Goal: Entertainment & Leisure: Consume media (video, audio)

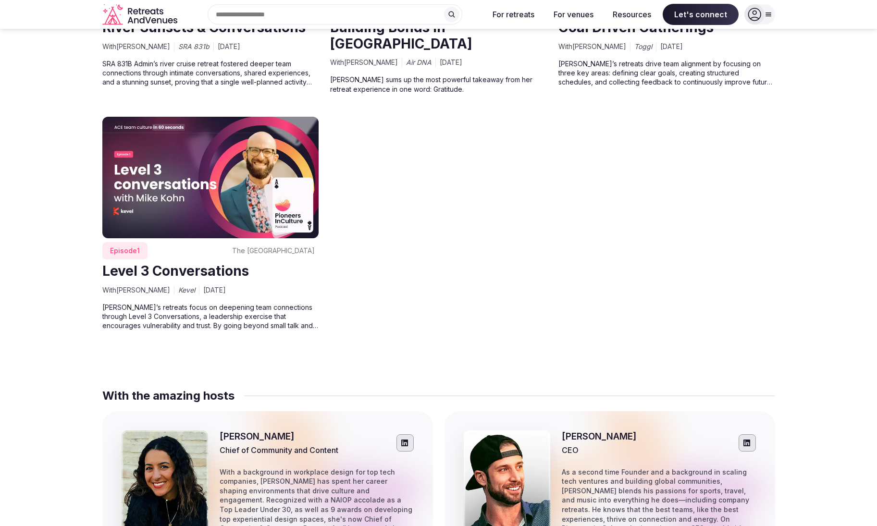
scroll to position [4110, 0]
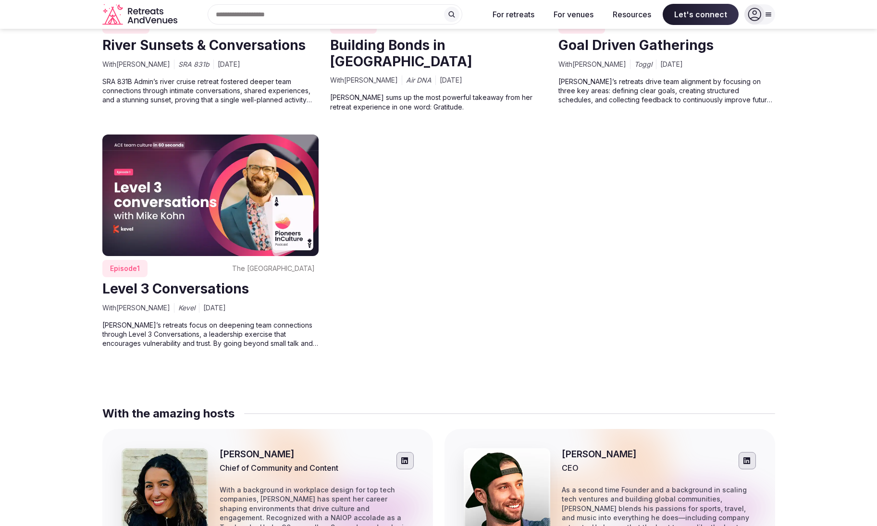
click at [285, 214] on img at bounding box center [210, 196] width 217 height 122
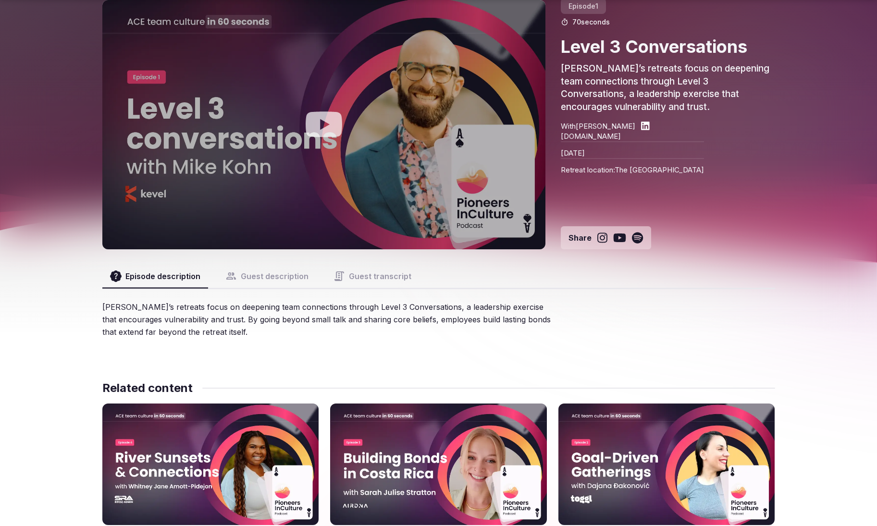
scroll to position [82, 0]
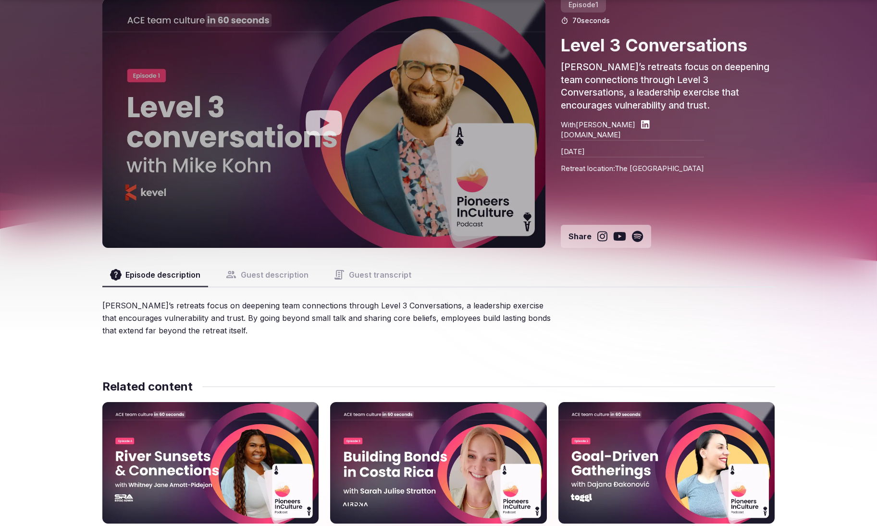
click at [281, 270] on button "Guest description" at bounding box center [267, 274] width 99 height 23
click at [361, 274] on button "Guest transcript" at bounding box center [372, 274] width 93 height 23
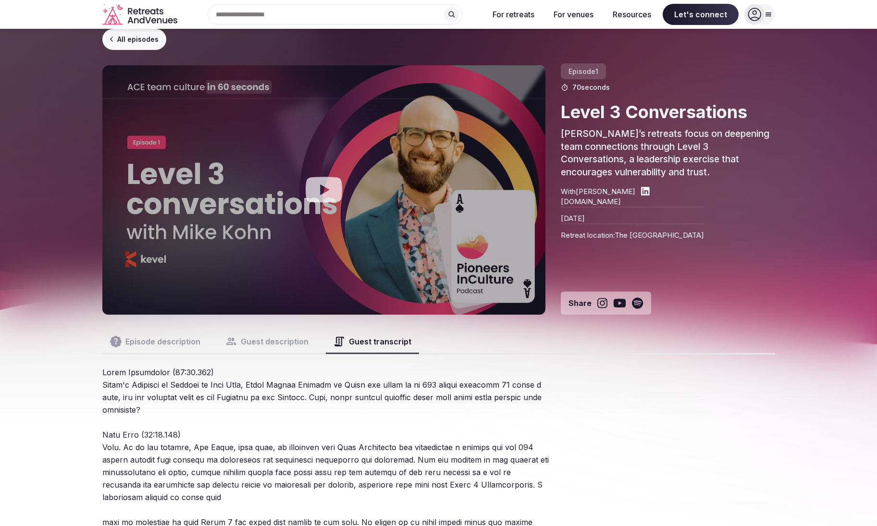
scroll to position [0, 0]
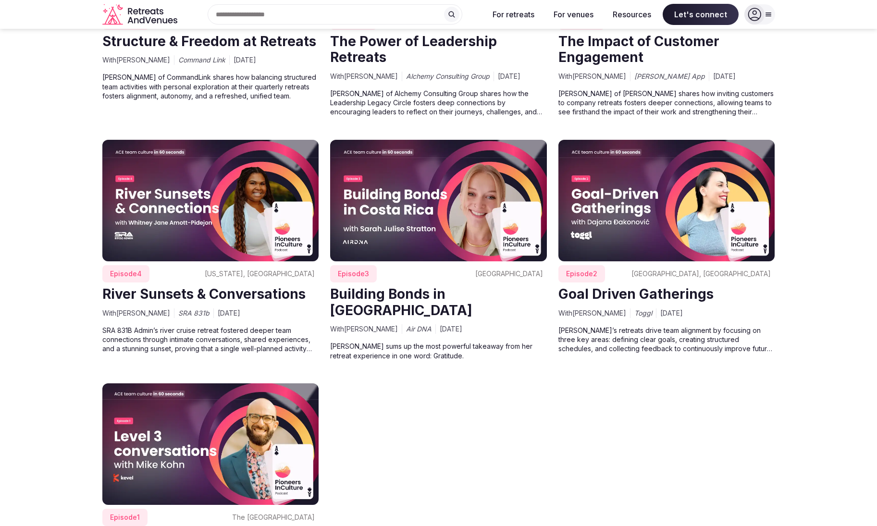
scroll to position [3850, 0]
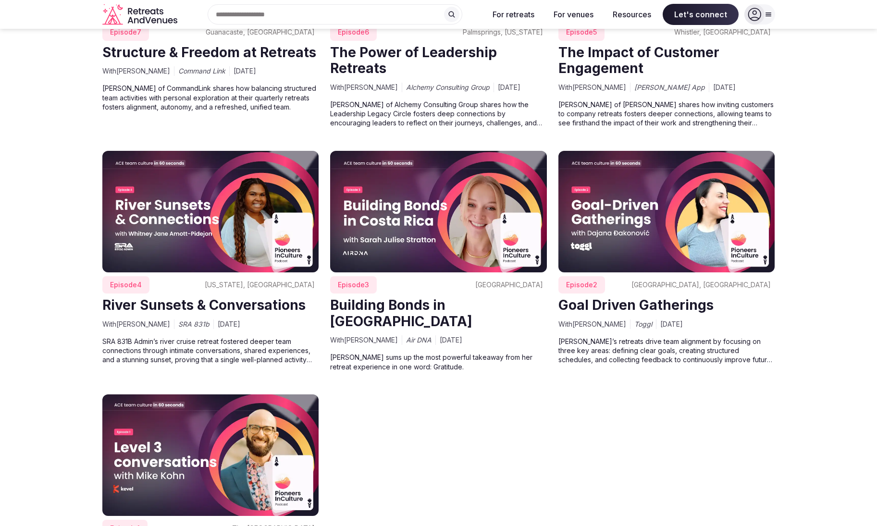
click at [598, 222] on img at bounding box center [666, 212] width 217 height 122
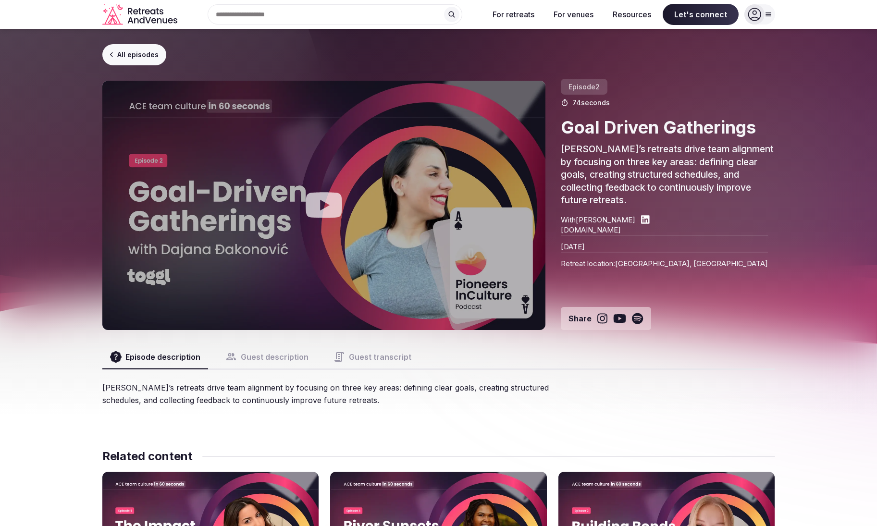
click at [278, 356] on button "Guest description" at bounding box center [267, 357] width 99 height 23
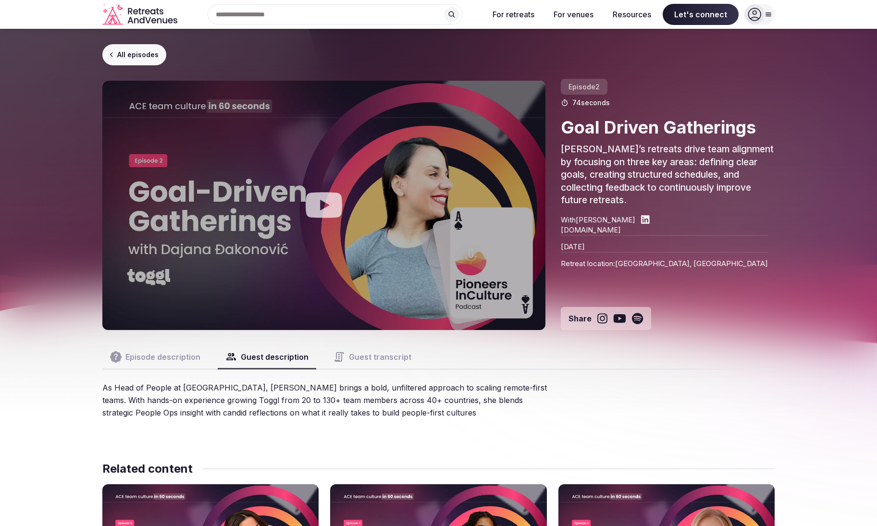
click at [649, 220] on icon at bounding box center [645, 220] width 9 height 10
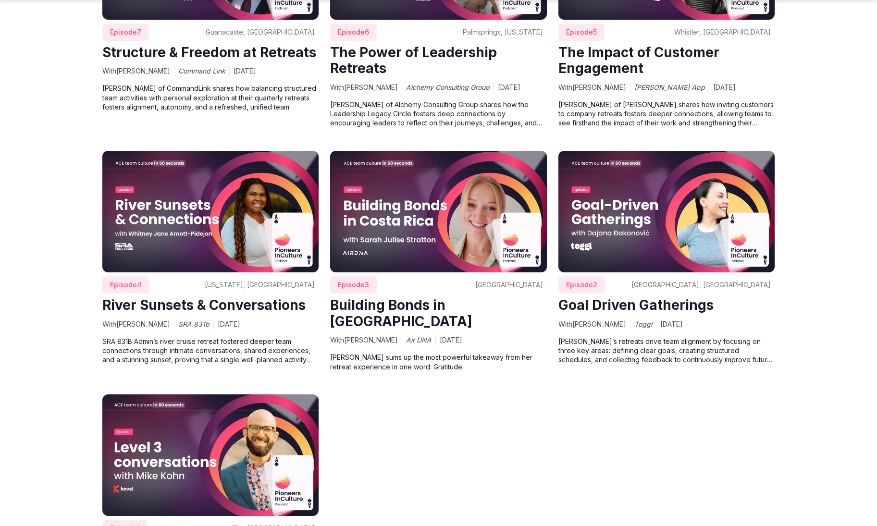
click at [403, 231] on img at bounding box center [438, 212] width 217 height 122
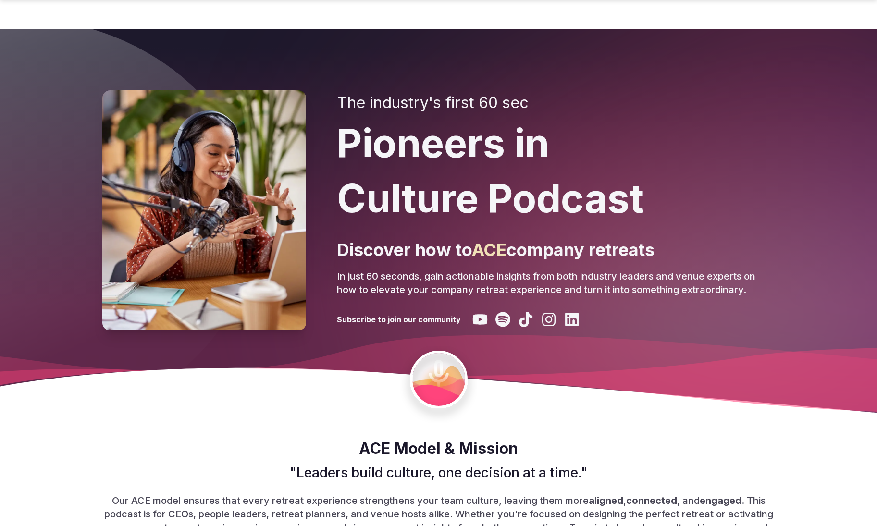
scroll to position [3850, 0]
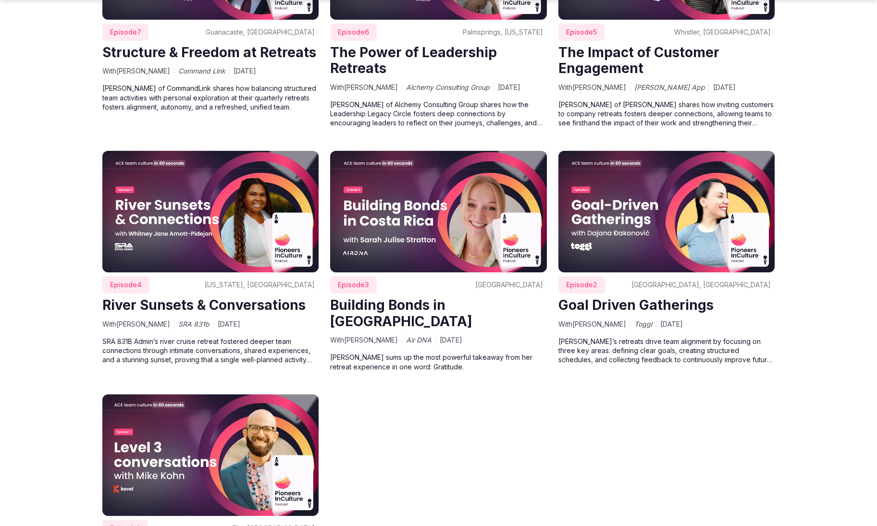
click at [229, 210] on img at bounding box center [210, 212] width 217 height 122
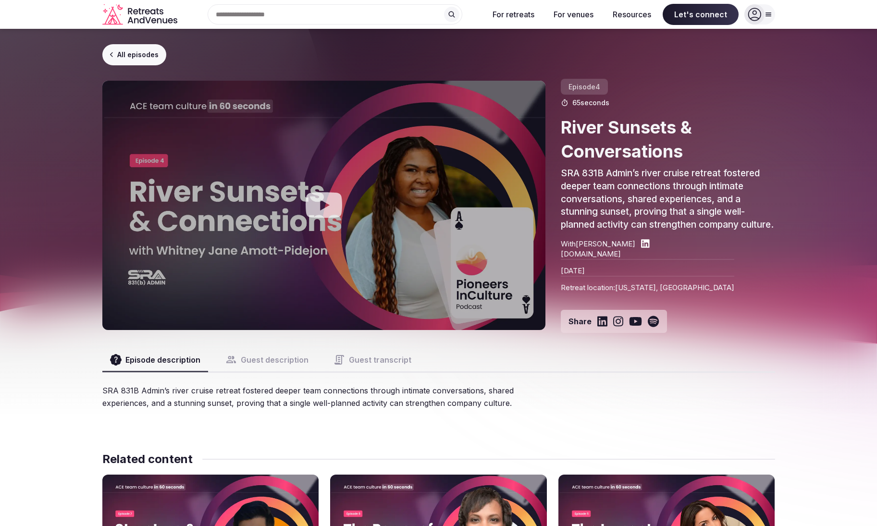
click at [269, 372] on button "Guest description" at bounding box center [267, 359] width 99 height 23
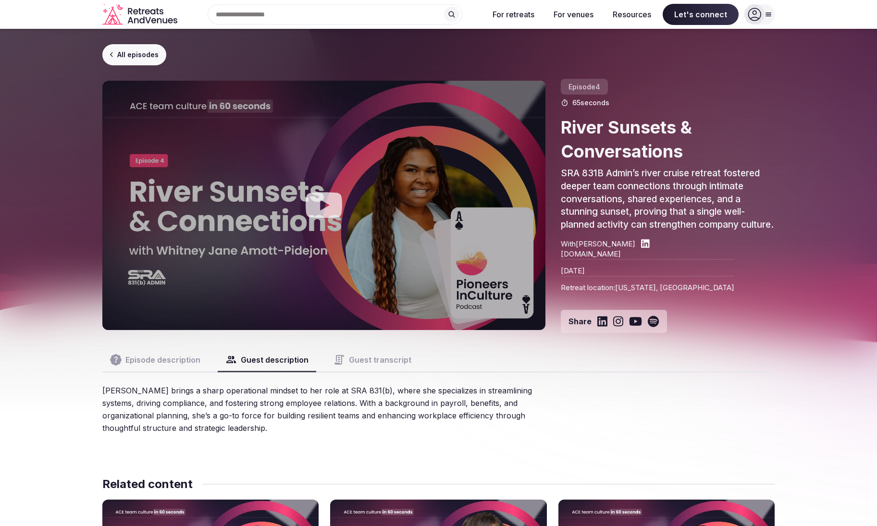
click at [364, 372] on button "Guest transcript" at bounding box center [372, 359] width 93 height 23
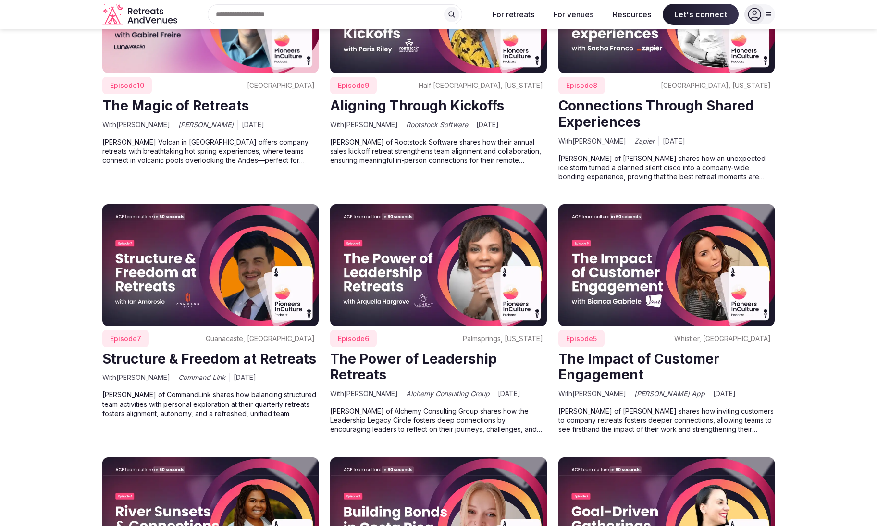
scroll to position [3542, 0]
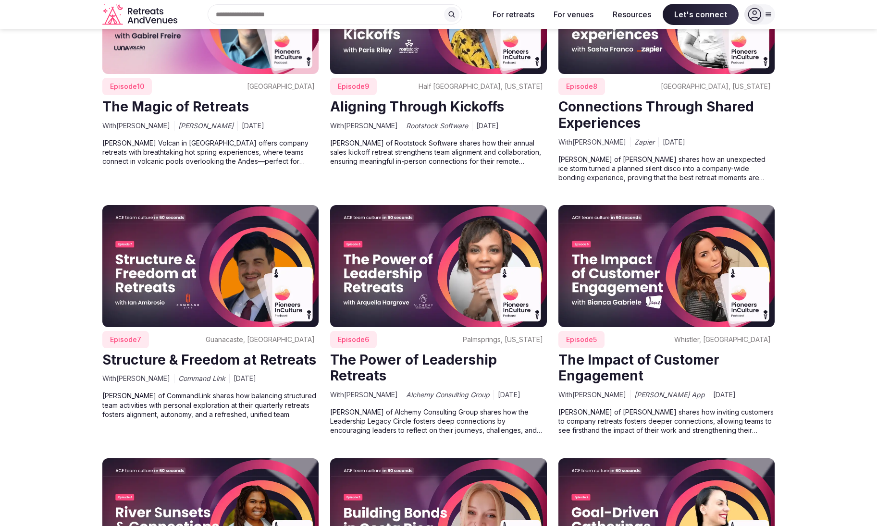
click at [645, 296] on img at bounding box center [666, 266] width 217 height 122
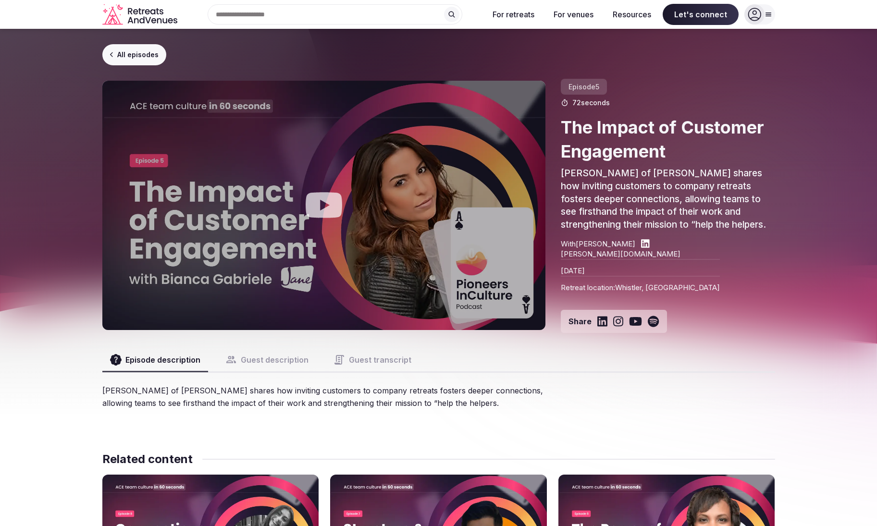
click at [280, 355] on button "Guest description" at bounding box center [267, 359] width 99 height 23
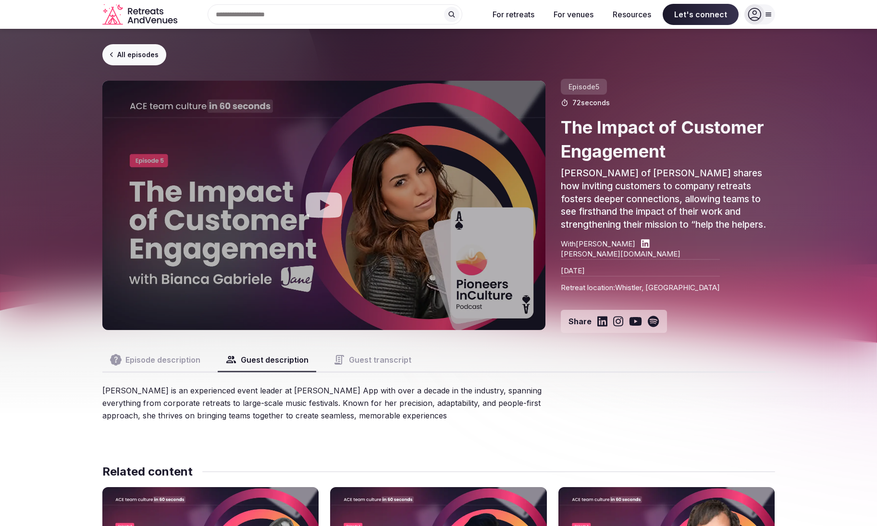
scroll to position [3542, 0]
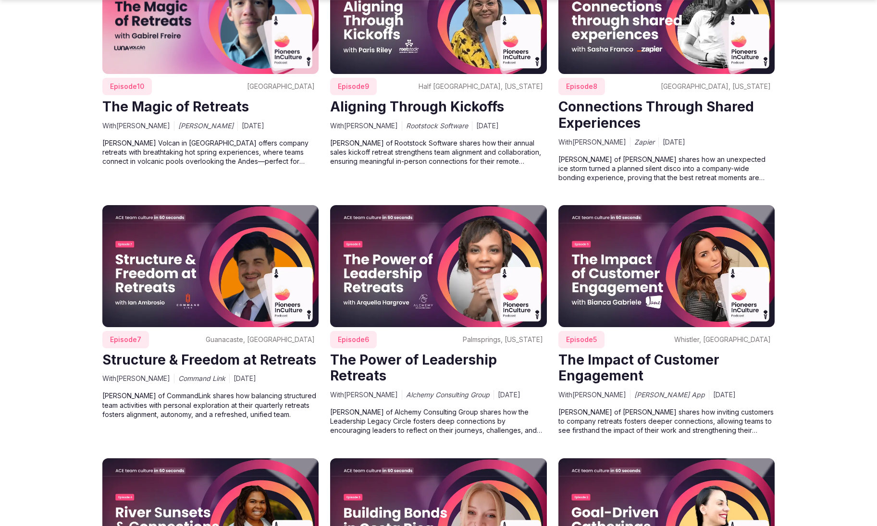
click at [505, 215] on img at bounding box center [438, 266] width 217 height 122
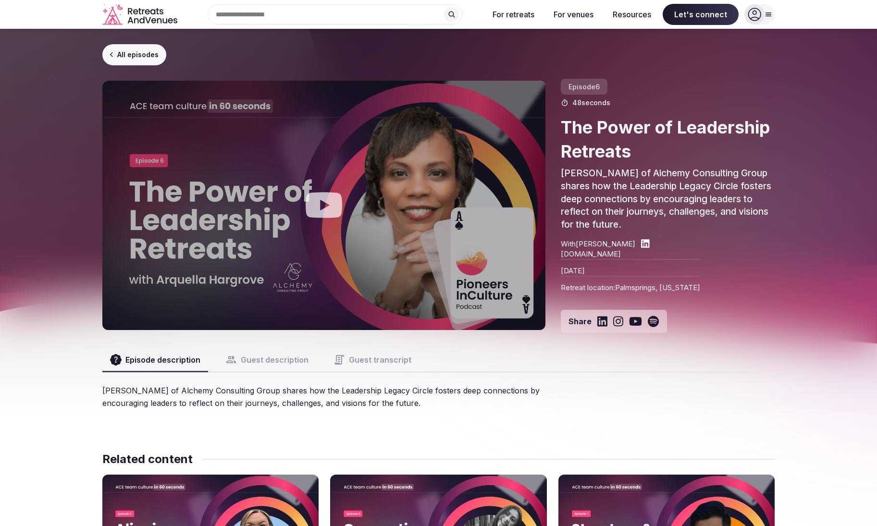
click at [253, 353] on button "Guest description" at bounding box center [267, 359] width 99 height 23
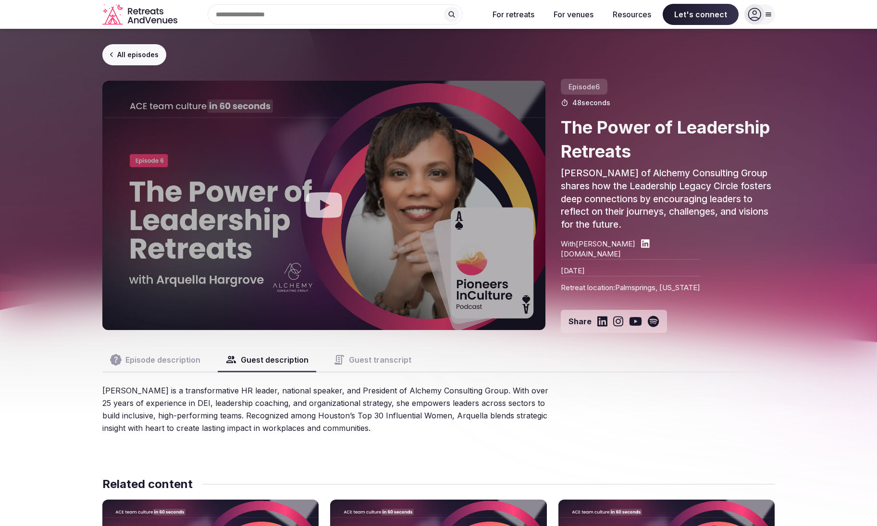
click at [112, 50] on link "All episodes" at bounding box center [134, 54] width 64 height 21
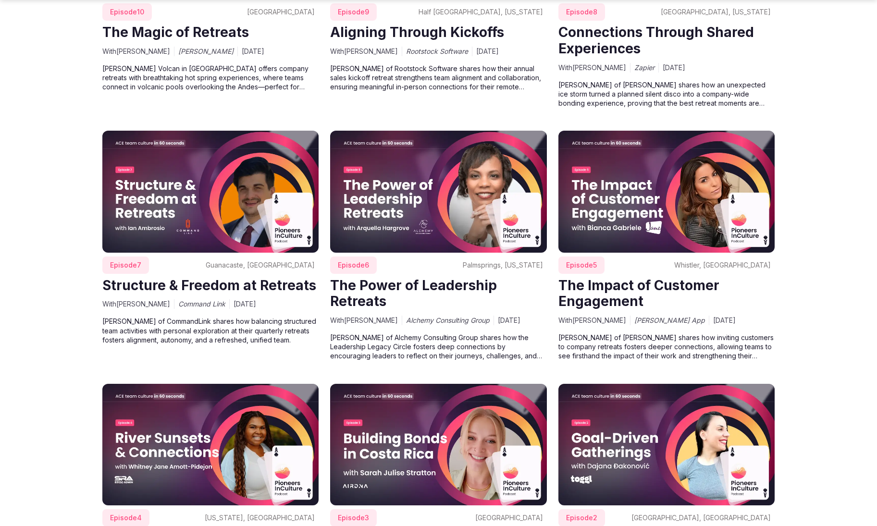
scroll to position [3644, 0]
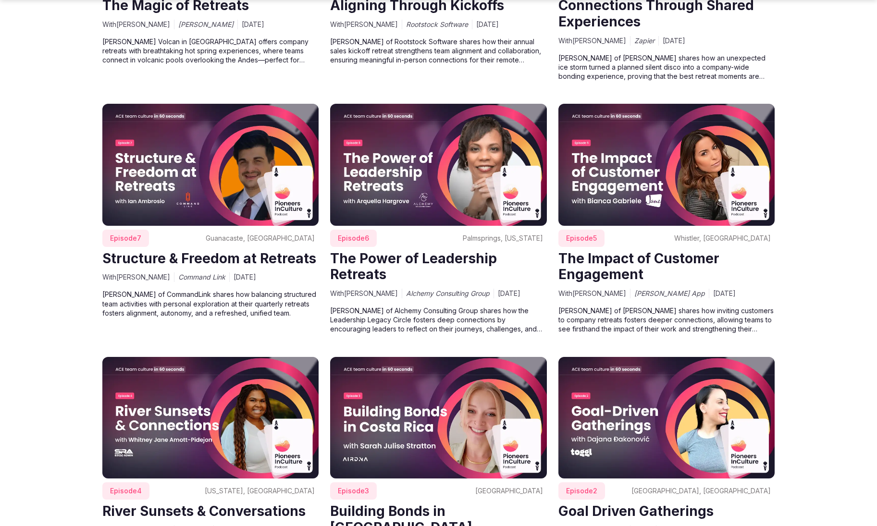
click at [248, 139] on img at bounding box center [210, 165] width 217 height 122
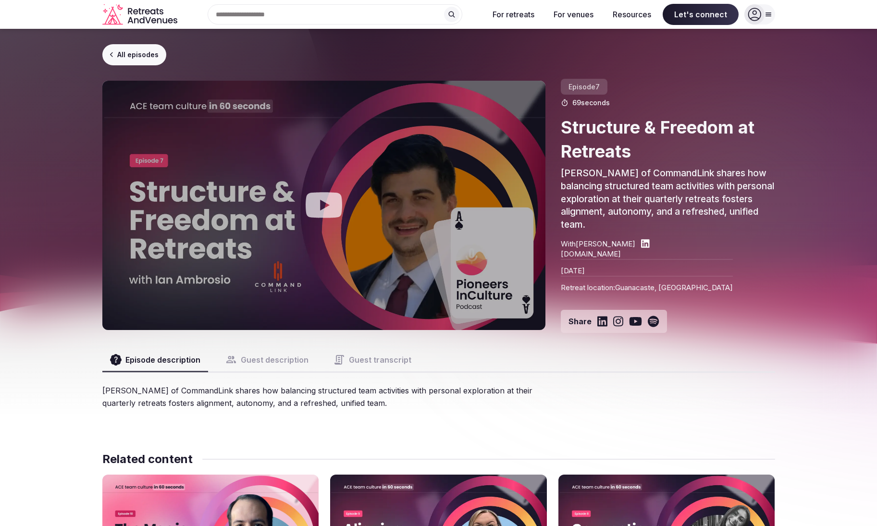
click at [273, 359] on button "Guest description" at bounding box center [267, 359] width 99 height 23
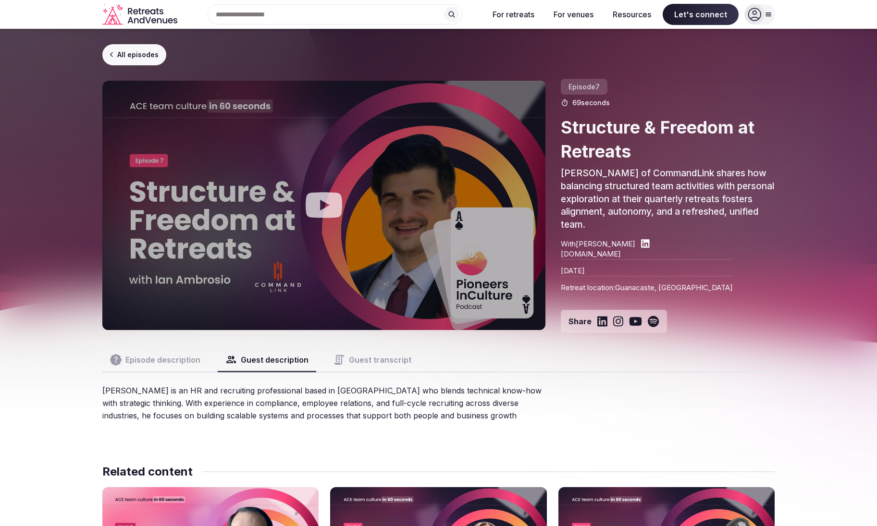
click at [342, 366] on button "Guest transcript" at bounding box center [372, 359] width 93 height 23
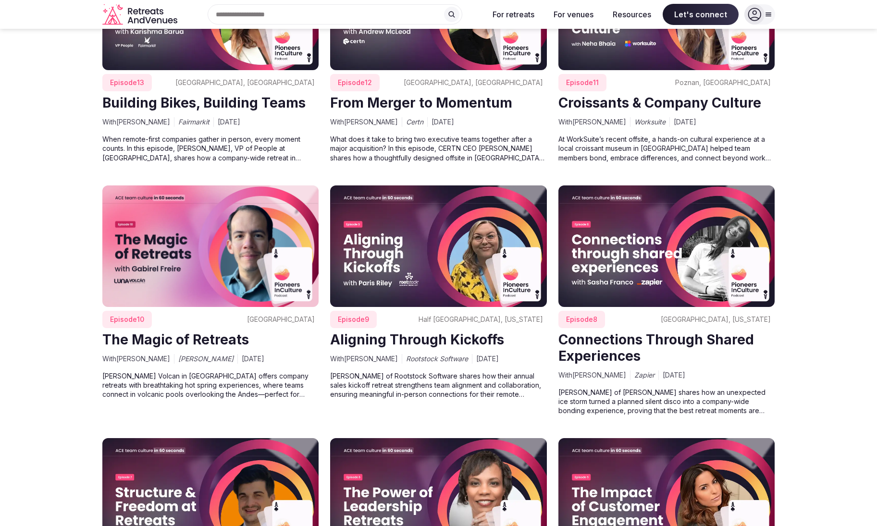
scroll to position [3305, 0]
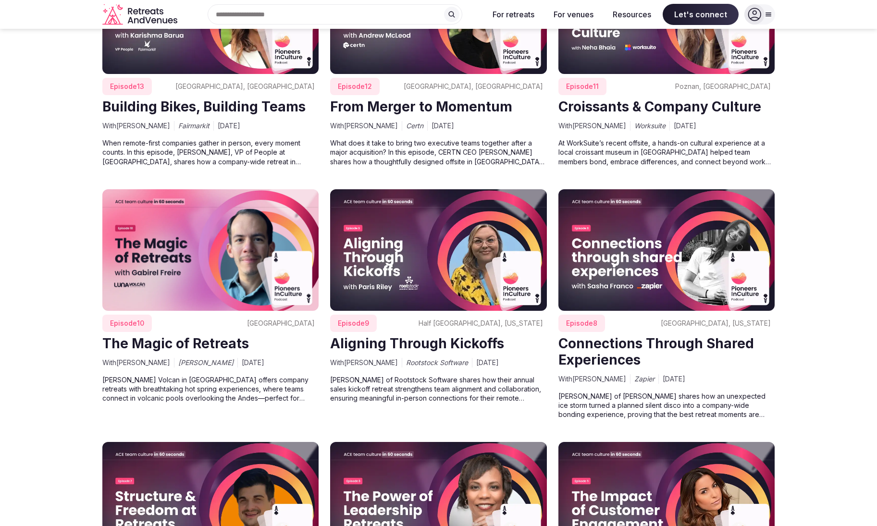
click at [629, 262] on img at bounding box center [666, 250] width 217 height 122
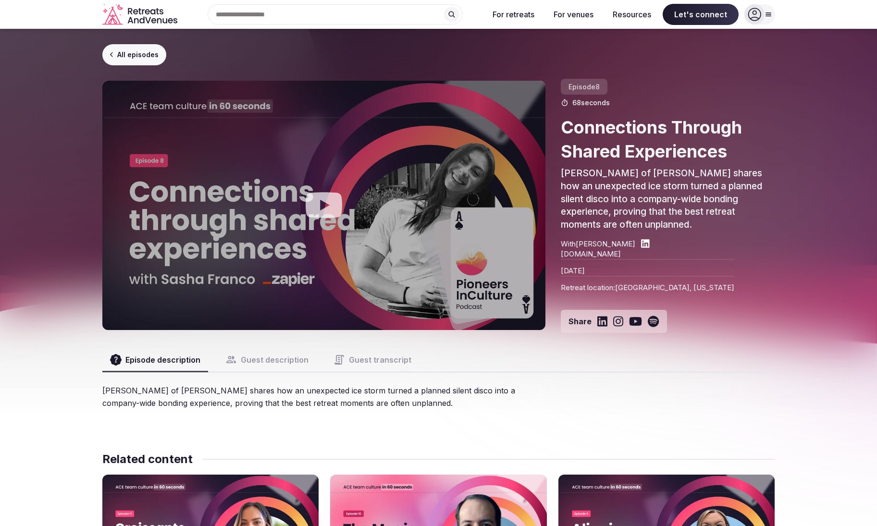
click at [272, 357] on button "Guest description" at bounding box center [267, 359] width 99 height 23
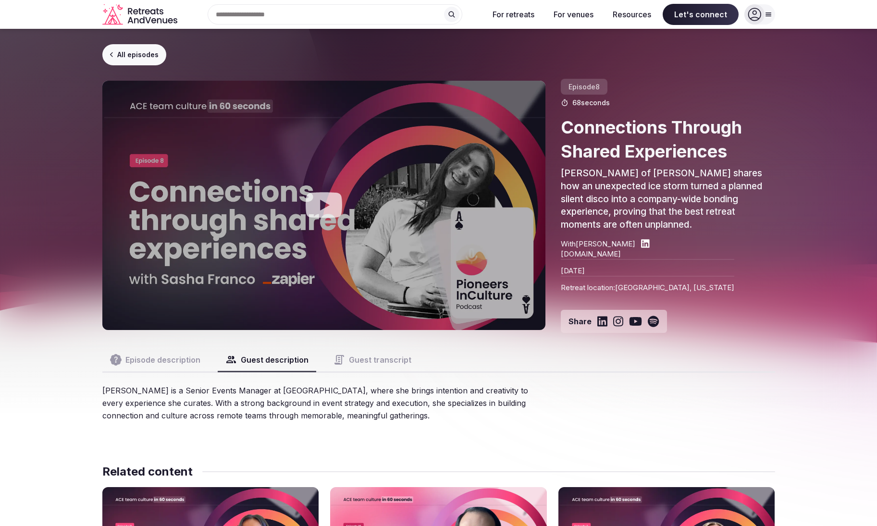
click at [381, 369] on button "Guest transcript" at bounding box center [372, 359] width 93 height 23
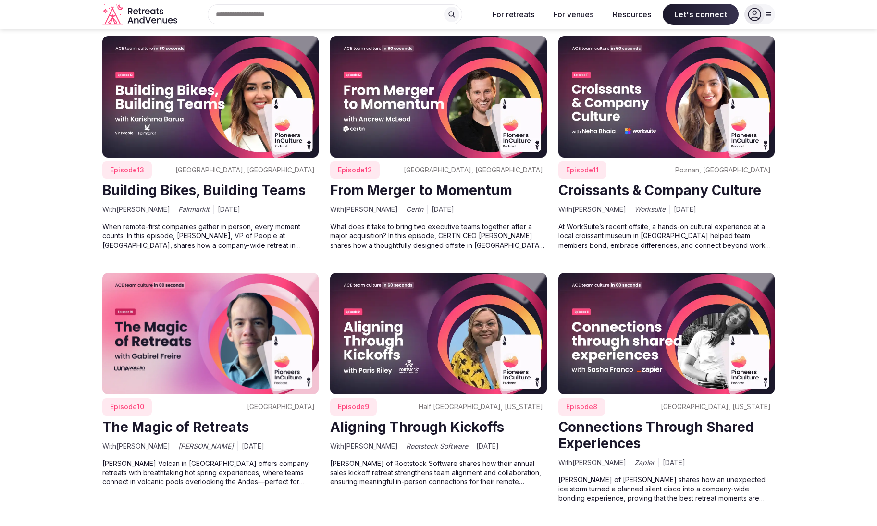
scroll to position [3215, 0]
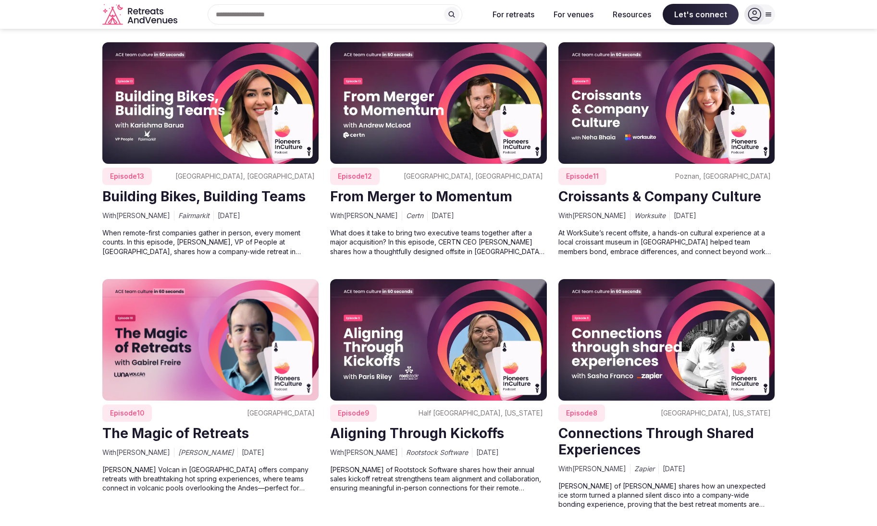
click at [420, 300] on img at bounding box center [438, 340] width 217 height 122
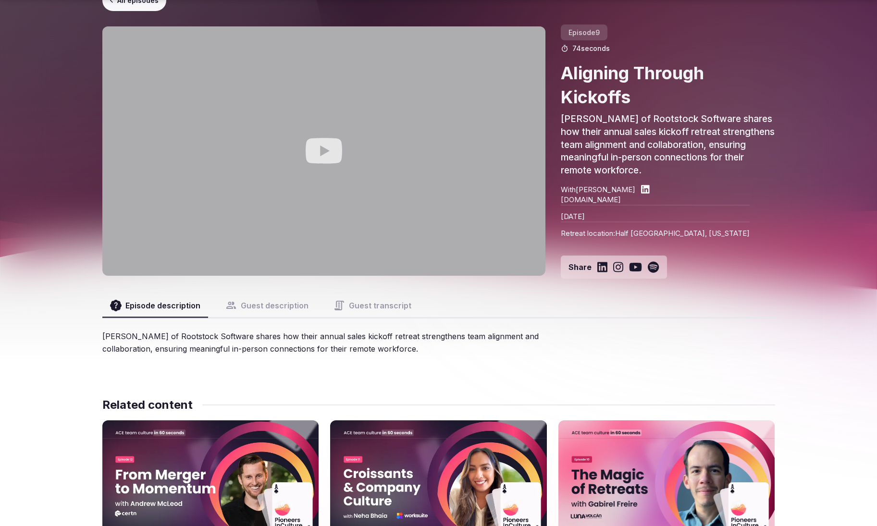
scroll to position [63, 0]
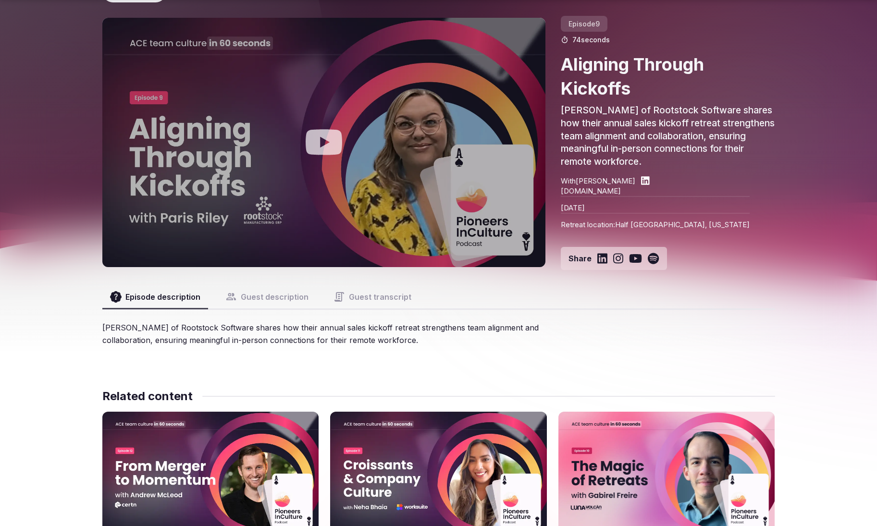
click at [271, 291] on button "Guest description" at bounding box center [267, 296] width 99 height 23
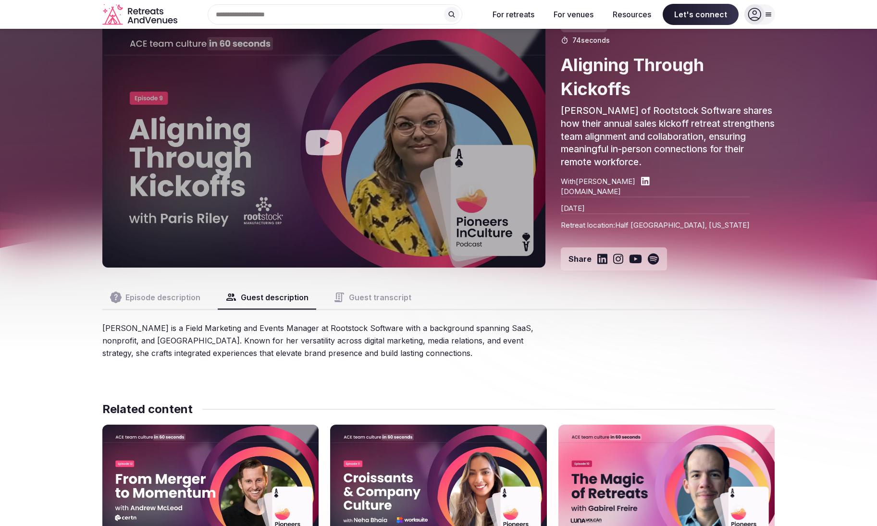
click at [386, 299] on button "Guest transcript" at bounding box center [372, 297] width 93 height 23
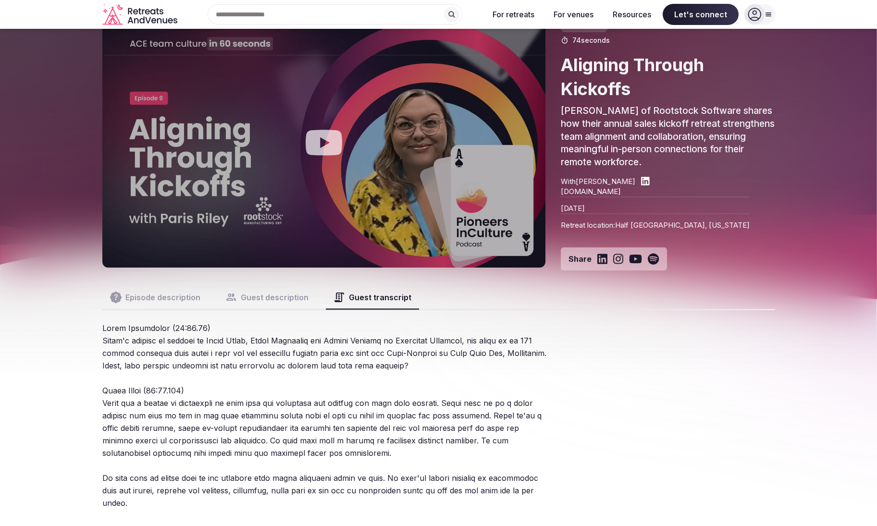
scroll to position [50, 0]
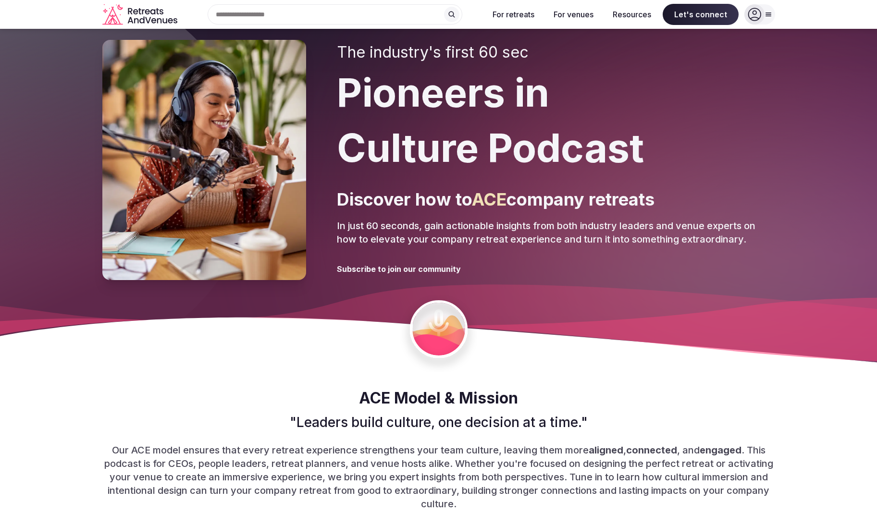
scroll to position [3215, 0]
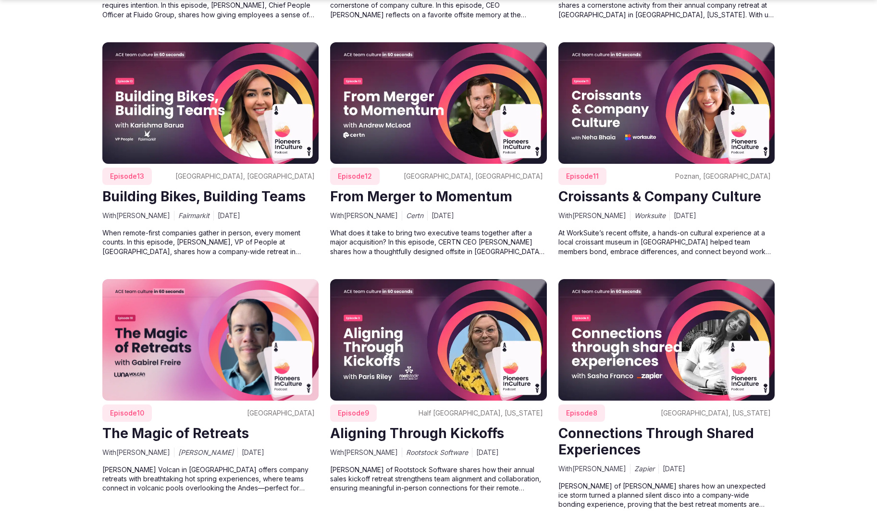
click at [236, 309] on img at bounding box center [210, 340] width 217 height 122
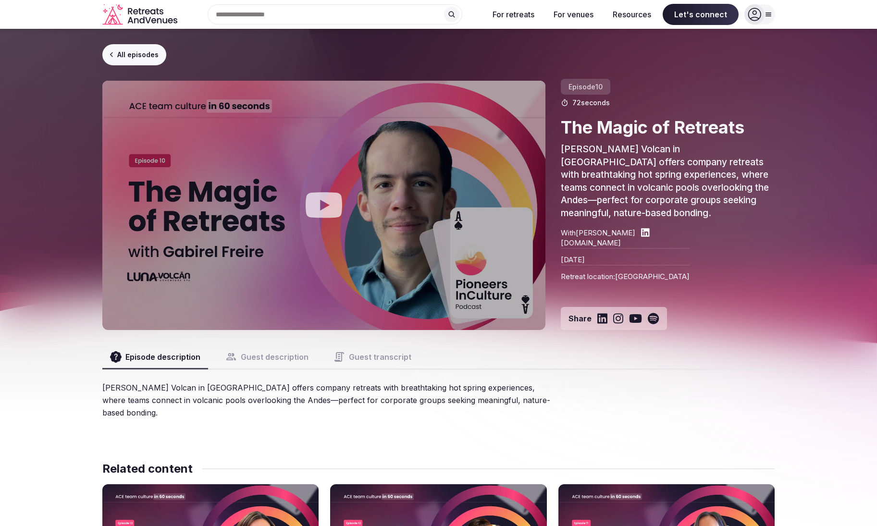
click at [291, 357] on button "Guest description" at bounding box center [267, 357] width 99 height 23
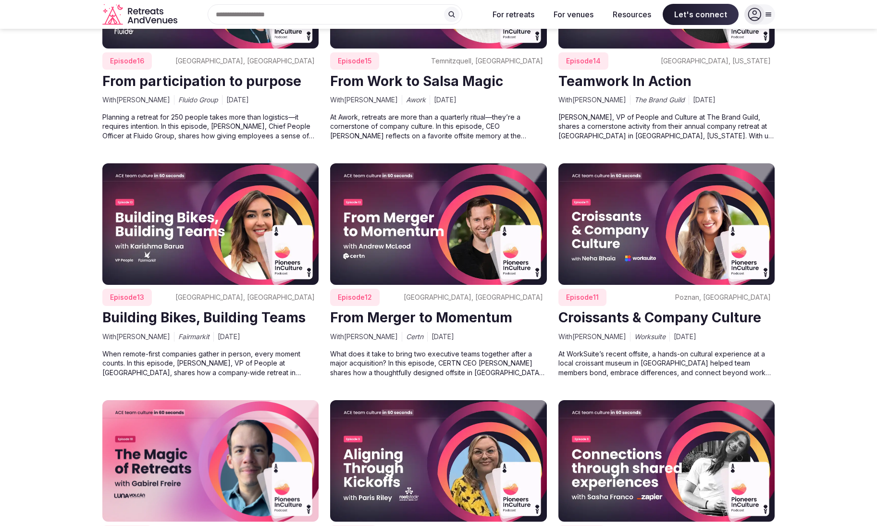
scroll to position [3082, 0]
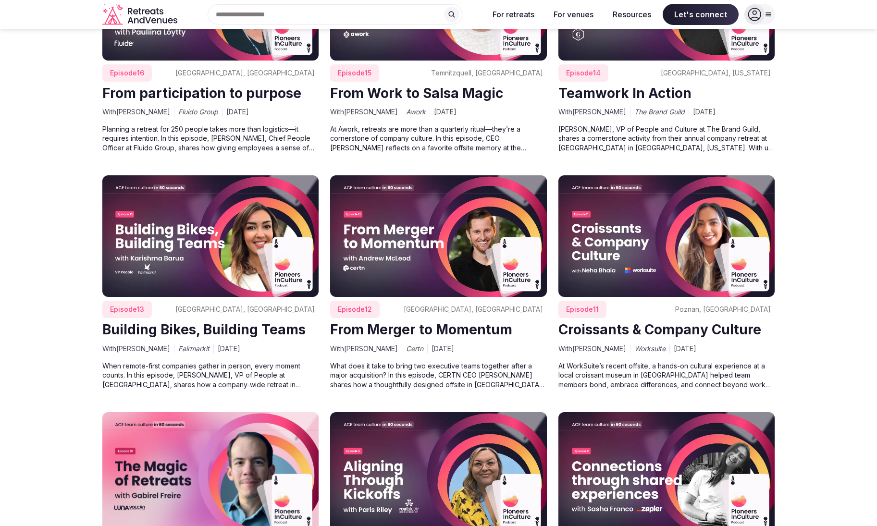
click at [679, 224] on img at bounding box center [666, 236] width 217 height 122
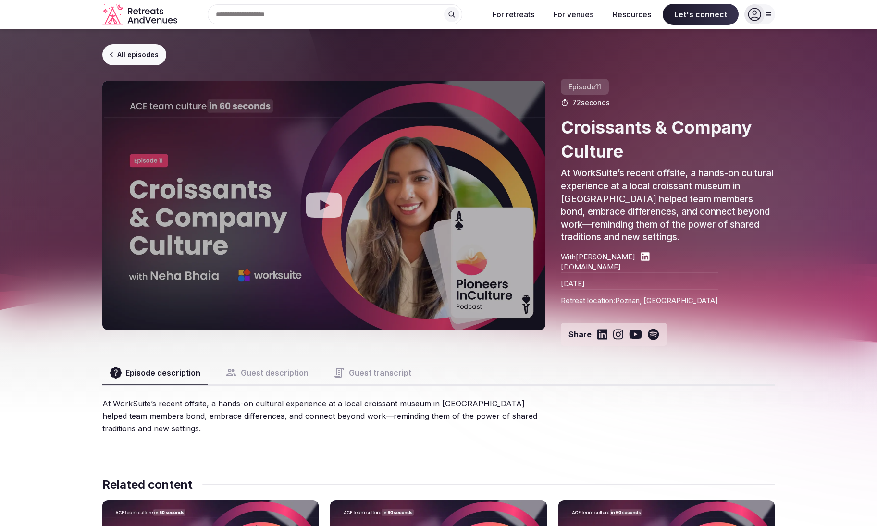
click at [282, 373] on button "Guest description" at bounding box center [267, 372] width 99 height 23
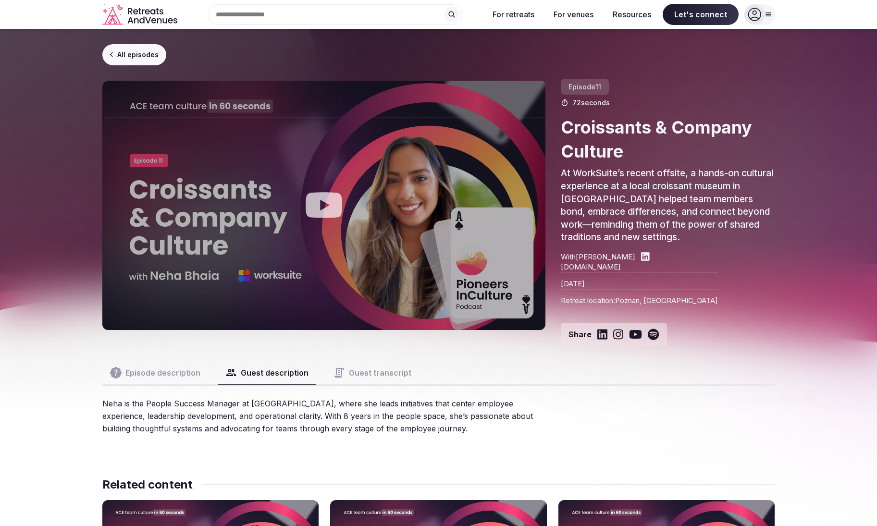
click at [385, 375] on button "Guest transcript" at bounding box center [372, 372] width 93 height 23
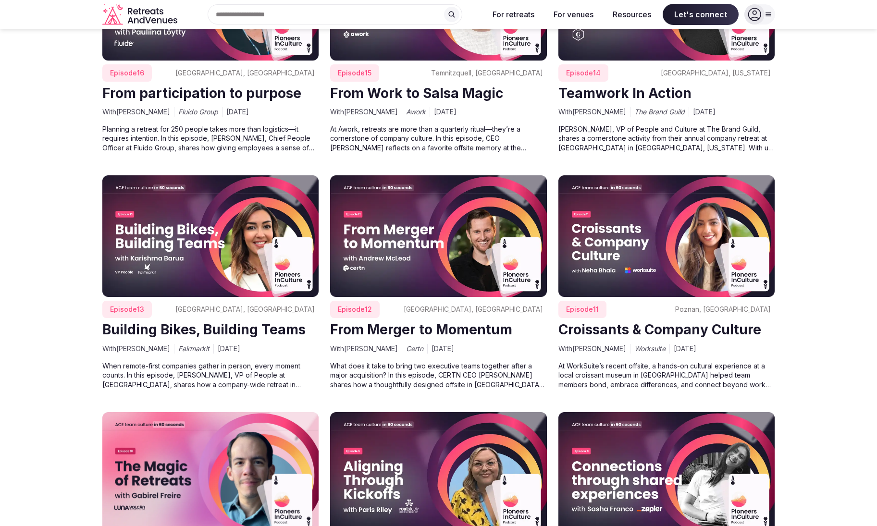
scroll to position [3041, 0]
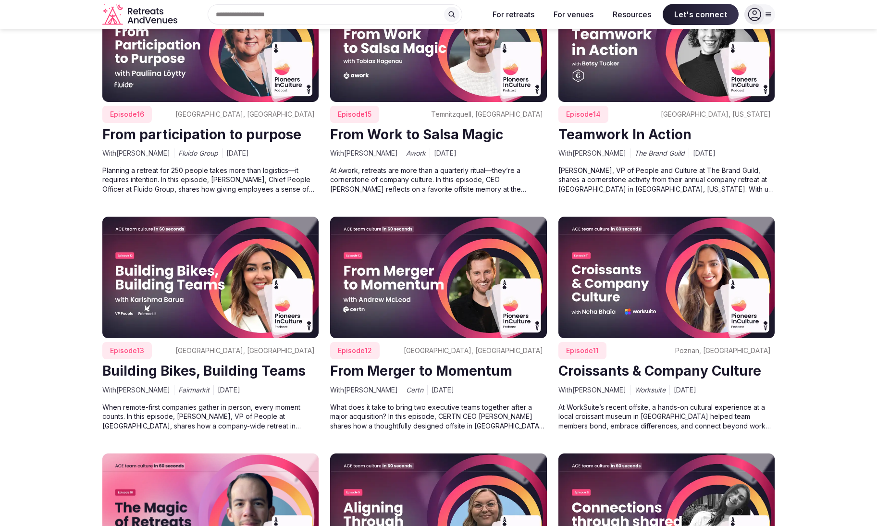
click at [423, 217] on img at bounding box center [438, 278] width 217 height 122
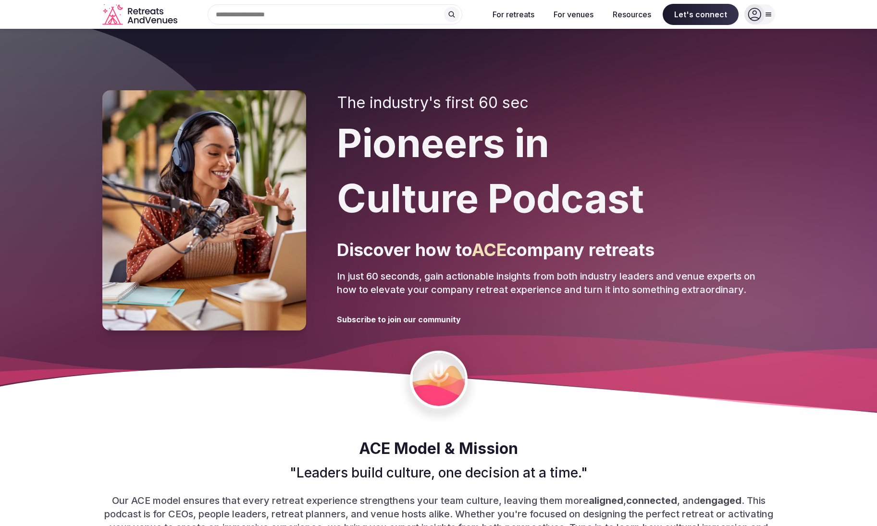
scroll to position [3041, 0]
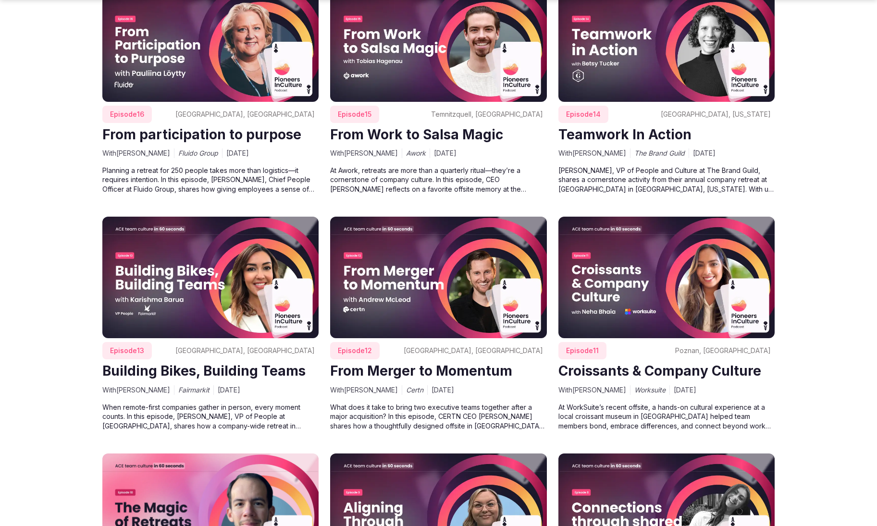
click at [191, 219] on img at bounding box center [210, 278] width 217 height 122
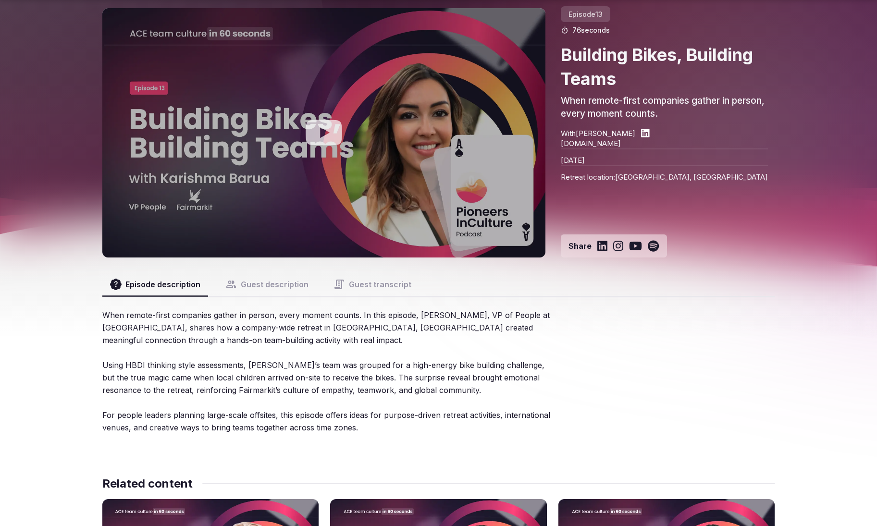
scroll to position [79, 0]
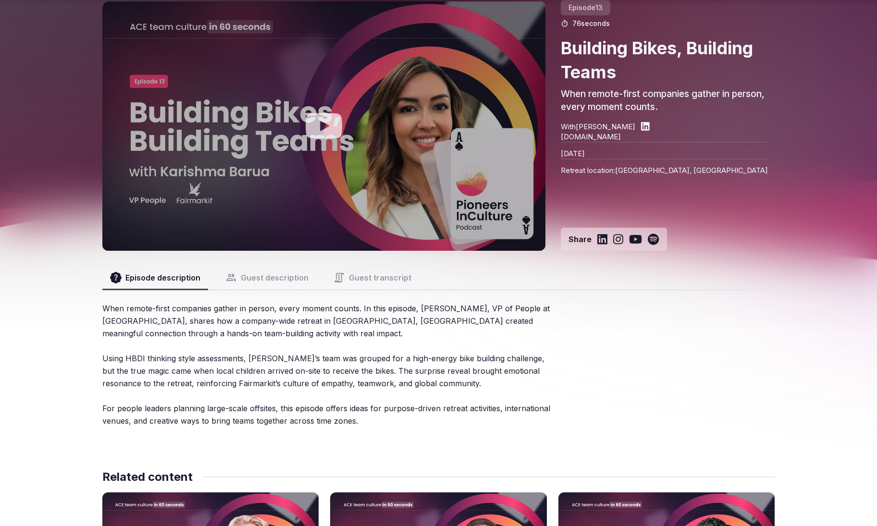
click at [294, 279] on button "Guest description" at bounding box center [267, 277] width 99 height 23
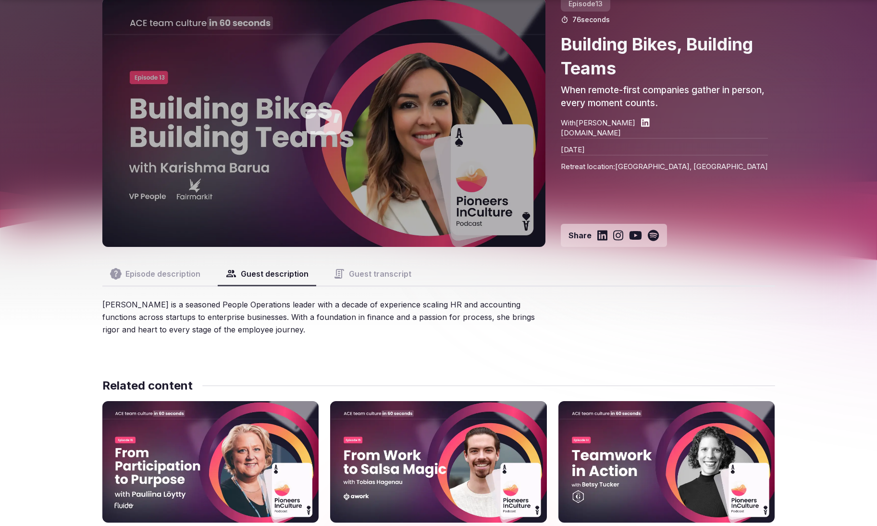
click at [364, 281] on button "Guest transcript" at bounding box center [372, 273] width 93 height 23
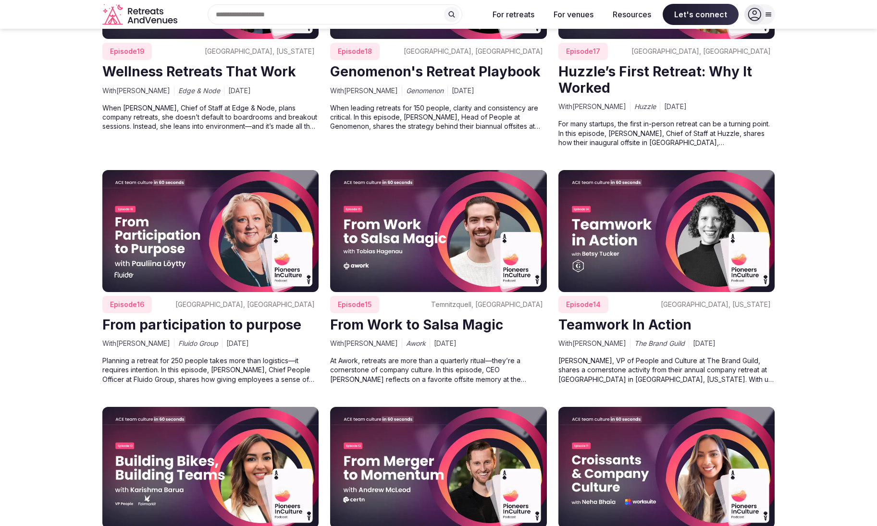
scroll to position [2829, 0]
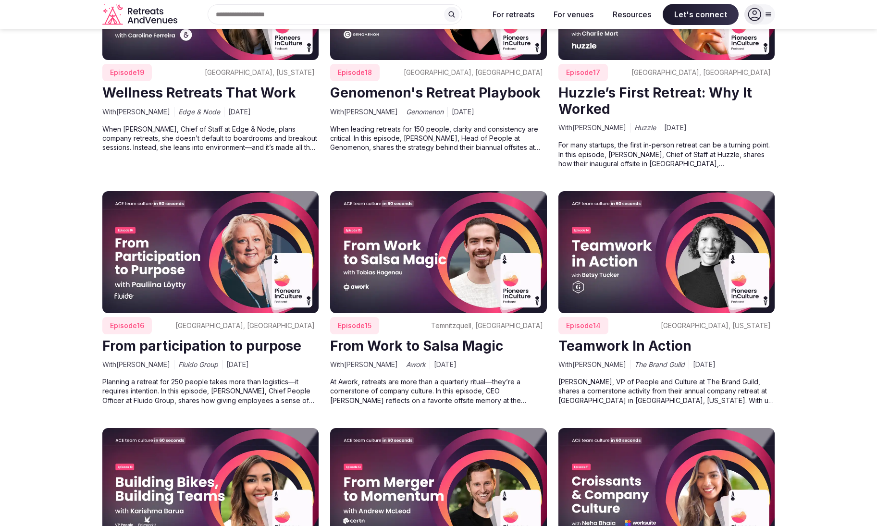
click at [666, 255] on img at bounding box center [666, 252] width 217 height 122
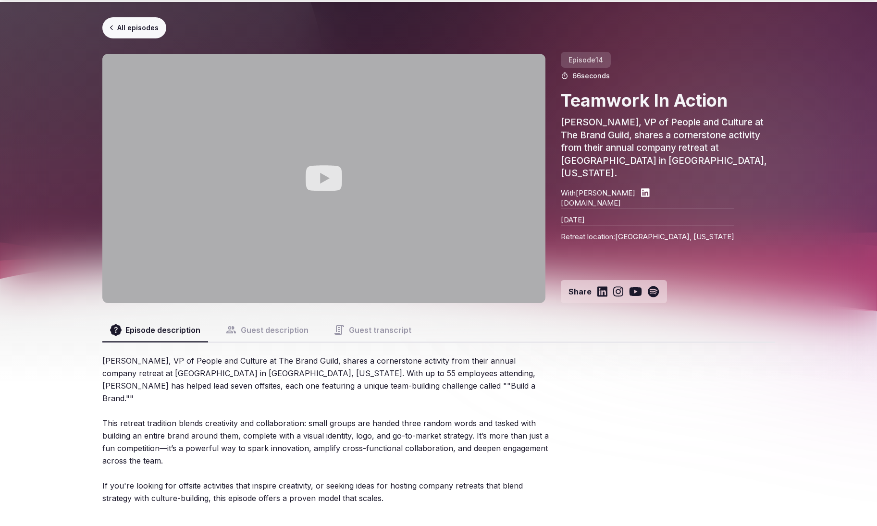
scroll to position [14, 0]
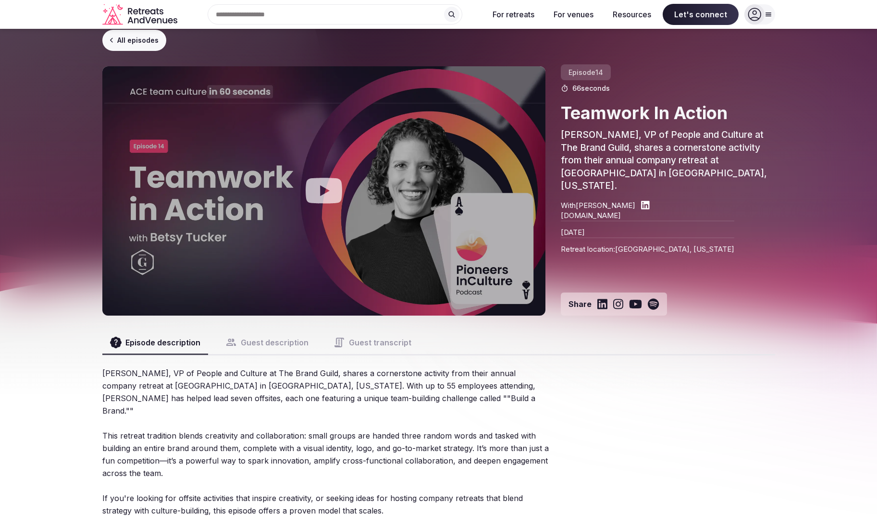
click at [314, 340] on div "Episode description Guest description Guest transcript" at bounding box center [438, 342] width 673 height 23
click at [287, 344] on button "Guest description" at bounding box center [267, 342] width 99 height 23
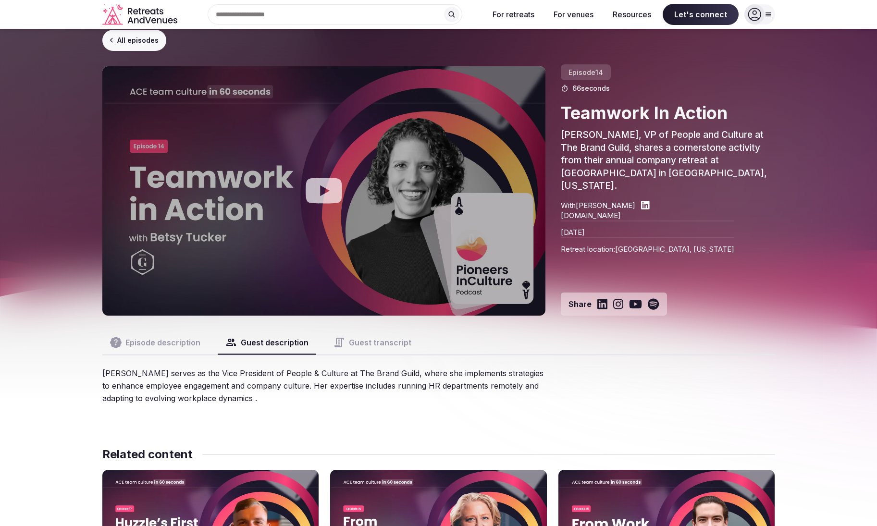
click at [378, 350] on button "Guest transcript" at bounding box center [372, 342] width 93 height 23
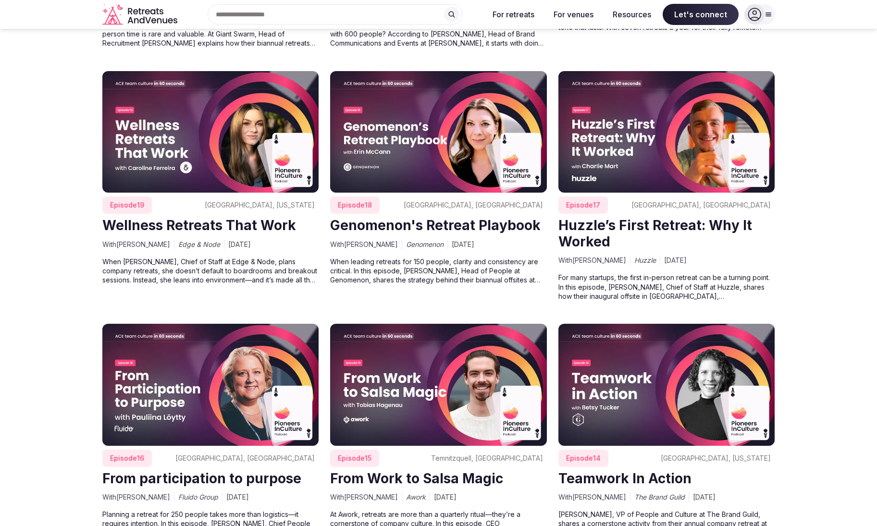
scroll to position [2688, 0]
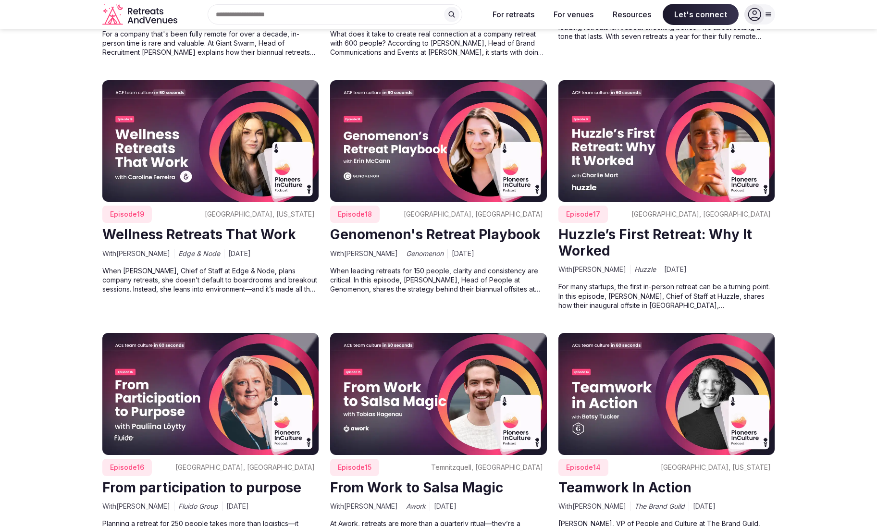
click at [401, 380] on img at bounding box center [438, 394] width 217 height 122
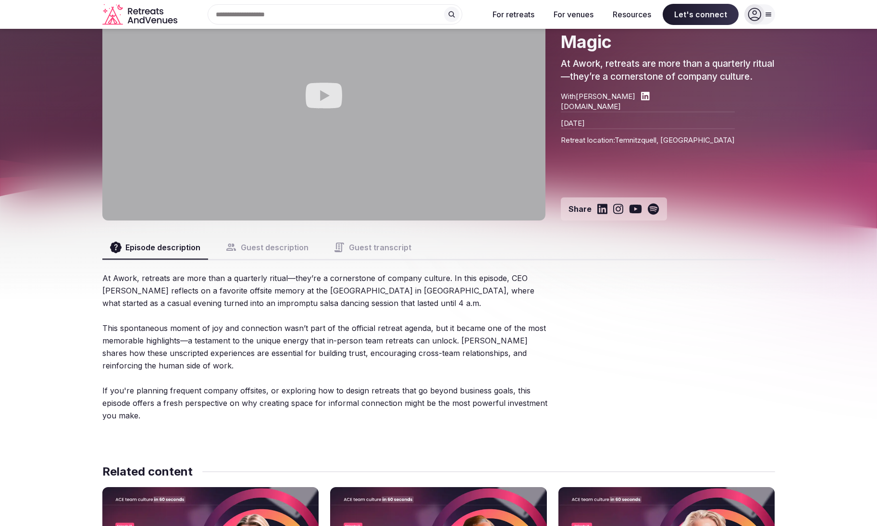
scroll to position [109, 0]
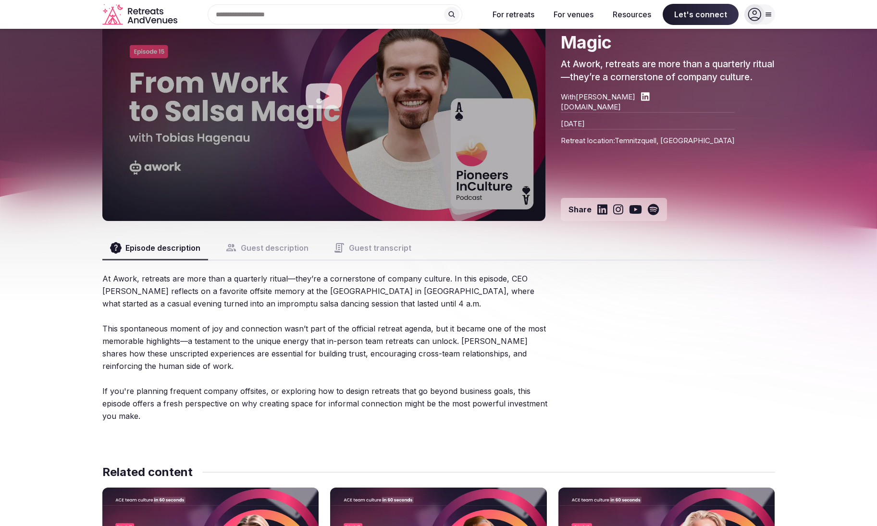
click at [293, 251] on button "Guest description" at bounding box center [267, 247] width 99 height 23
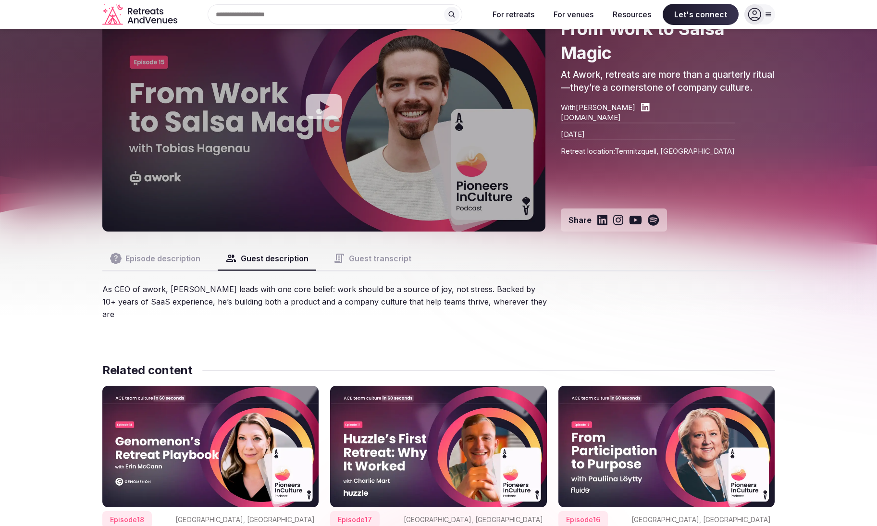
scroll to position [0, 0]
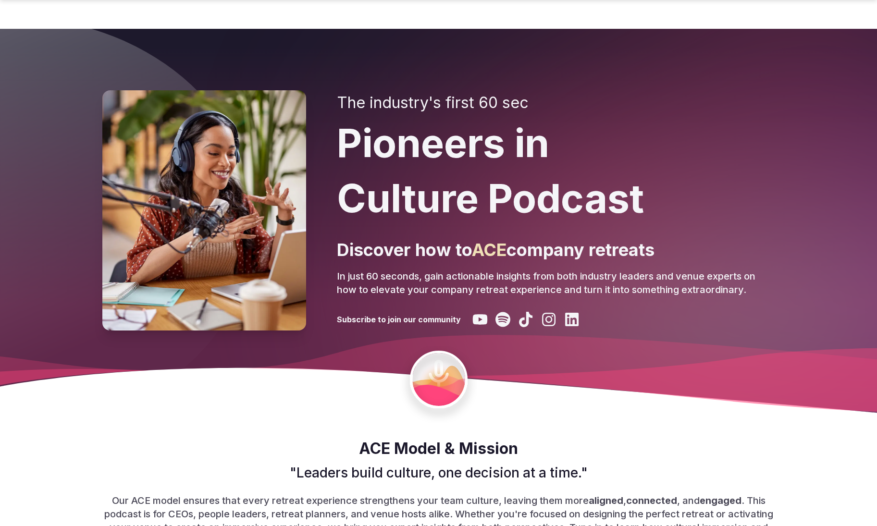
scroll to position [2688, 0]
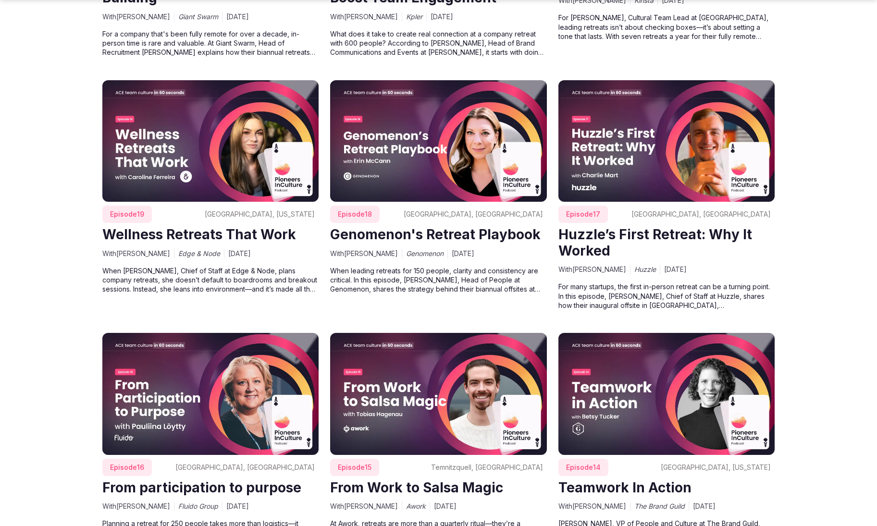
click at [252, 341] on img at bounding box center [210, 394] width 217 height 122
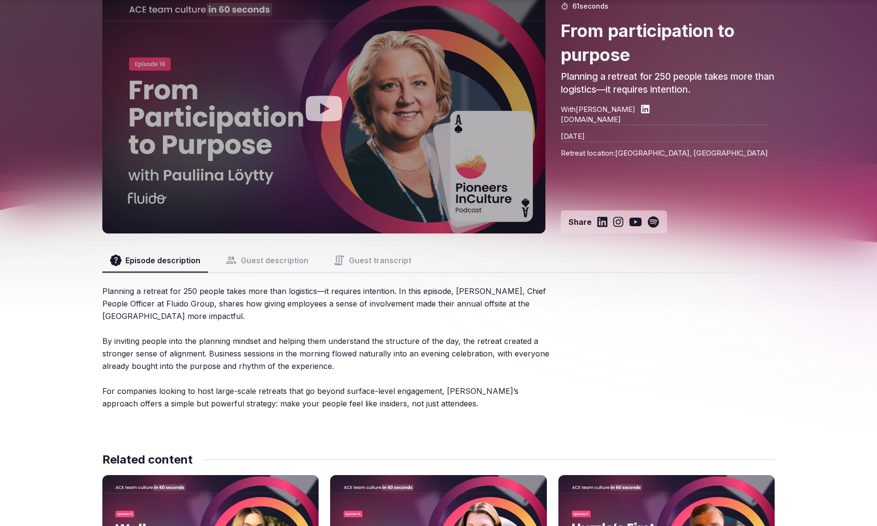
click at [278, 270] on button "Guest description" at bounding box center [267, 260] width 99 height 23
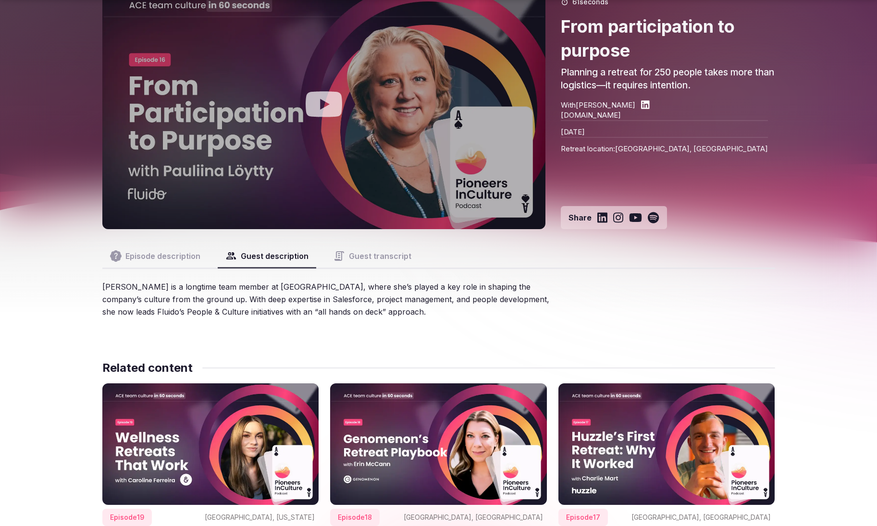
click at [369, 265] on button "Guest transcript" at bounding box center [372, 256] width 93 height 23
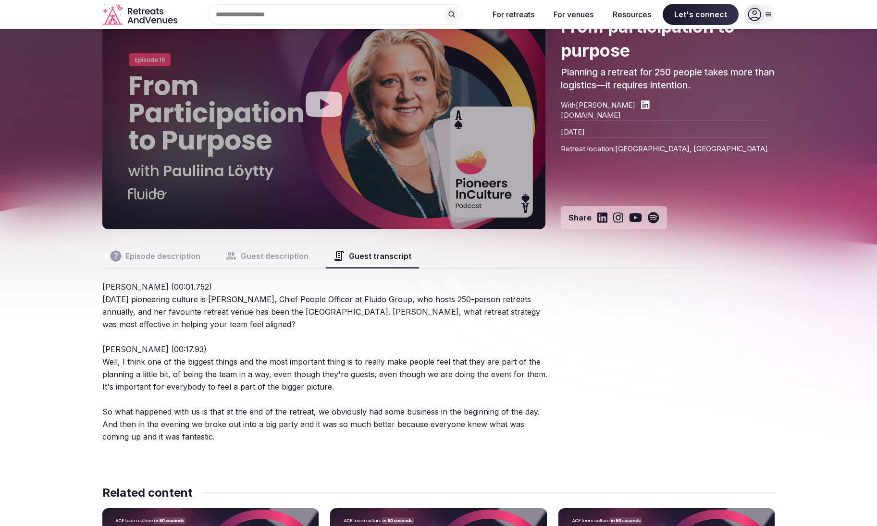
scroll to position [89, 0]
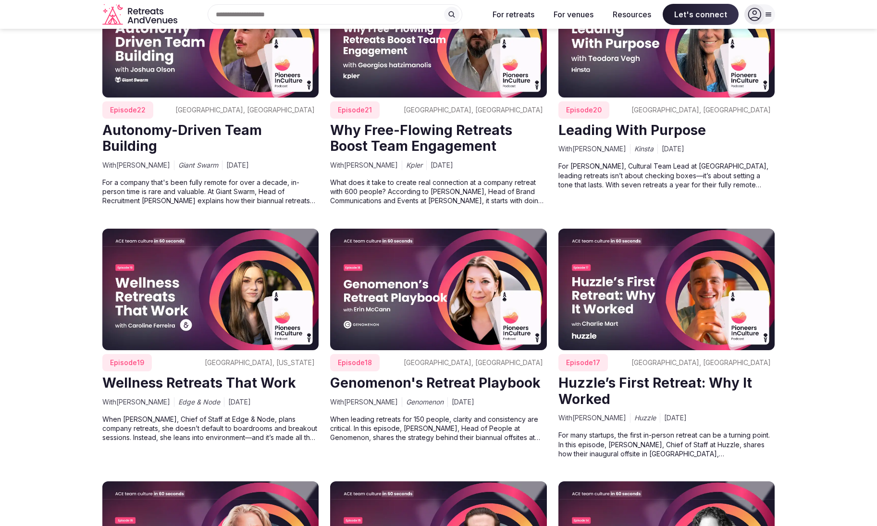
scroll to position [2534, 0]
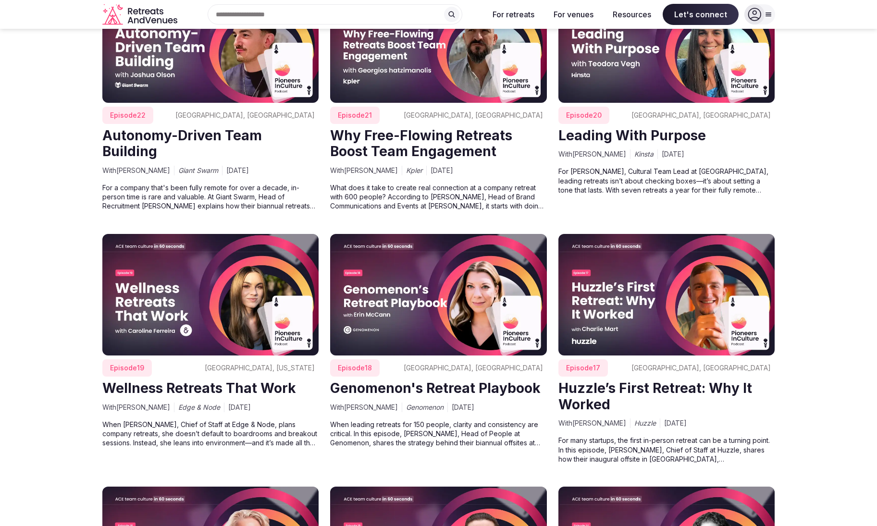
click at [630, 304] on img at bounding box center [666, 295] width 217 height 122
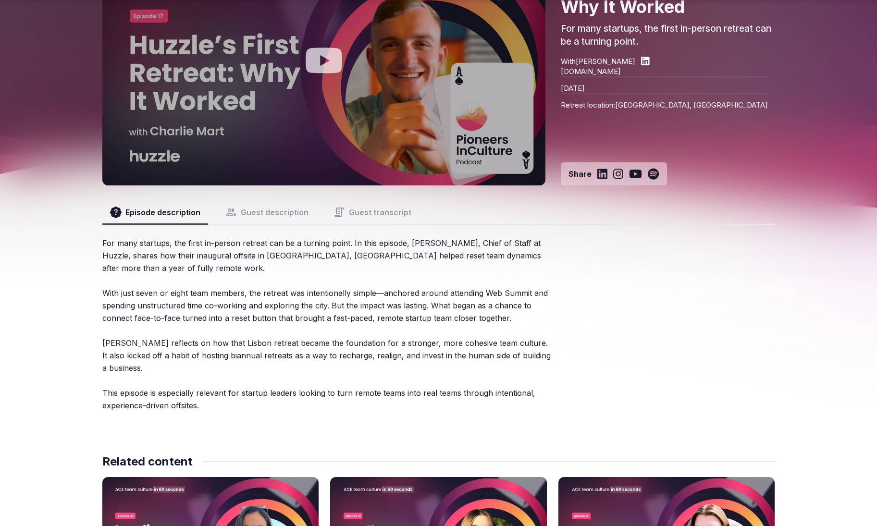
click at [291, 208] on button "Guest description" at bounding box center [267, 212] width 99 height 23
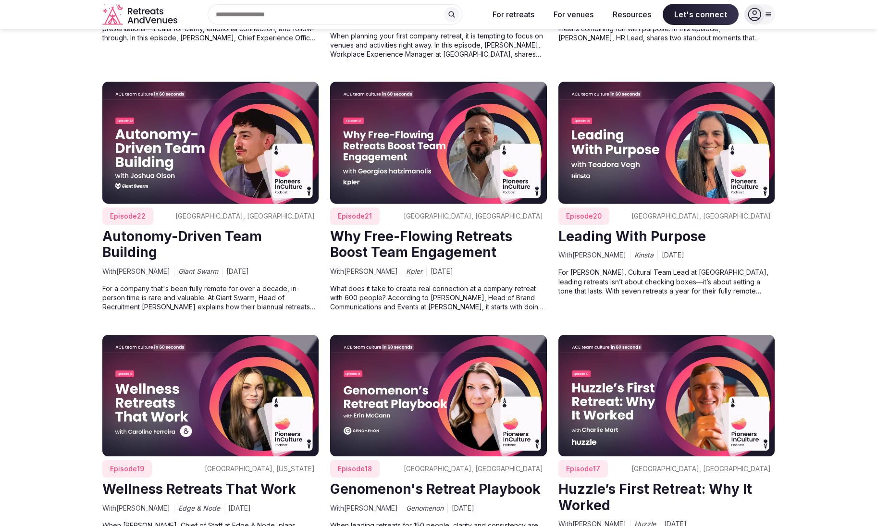
scroll to position [2417, 0]
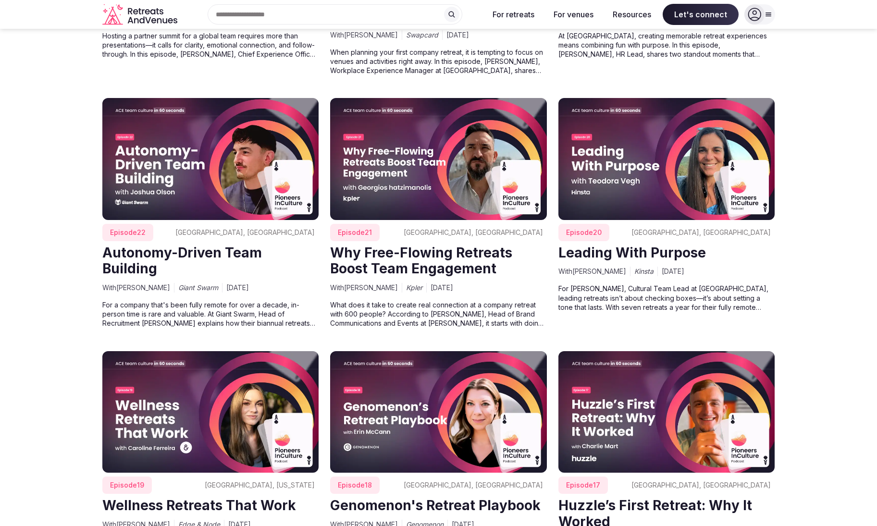
click at [422, 374] on img at bounding box center [438, 412] width 217 height 122
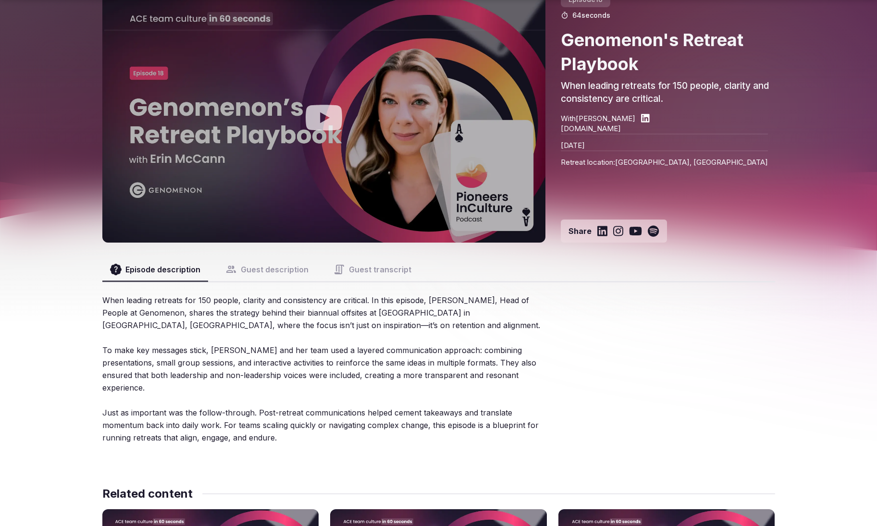
click at [286, 277] on button "Guest description" at bounding box center [267, 269] width 99 height 23
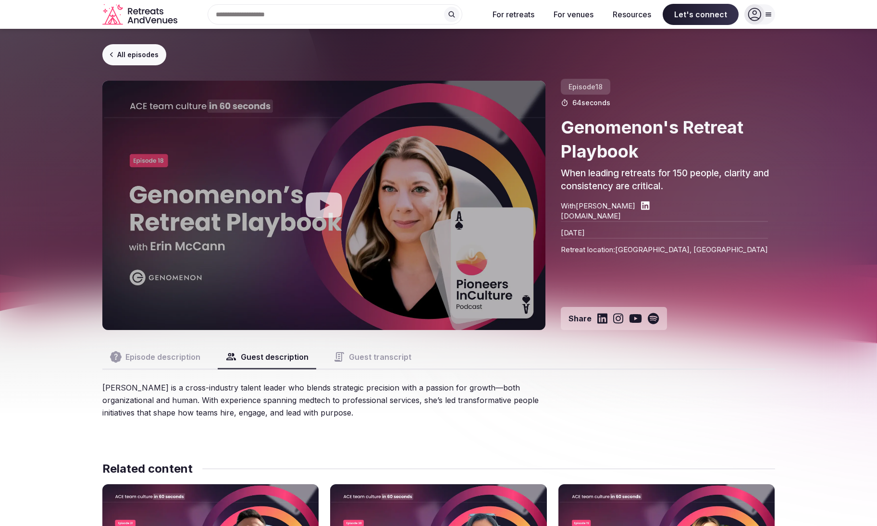
scroll to position [2417, 0]
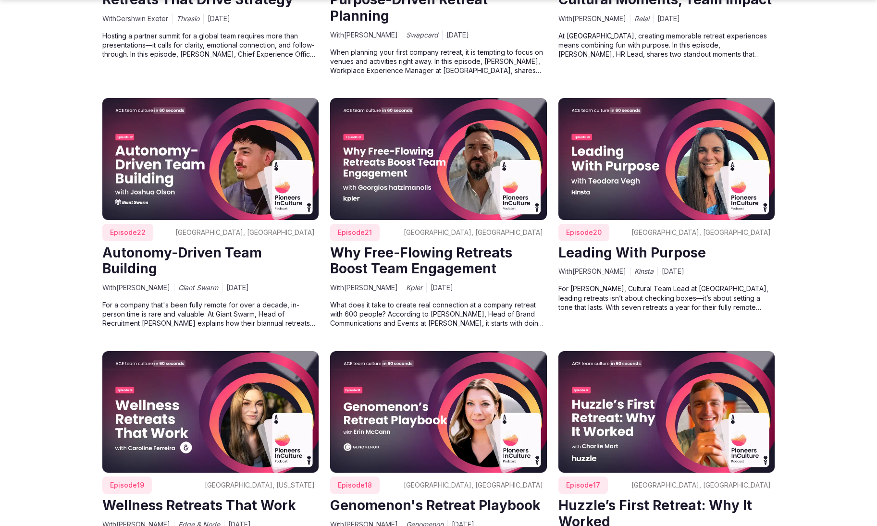
click at [172, 373] on img at bounding box center [210, 412] width 217 height 122
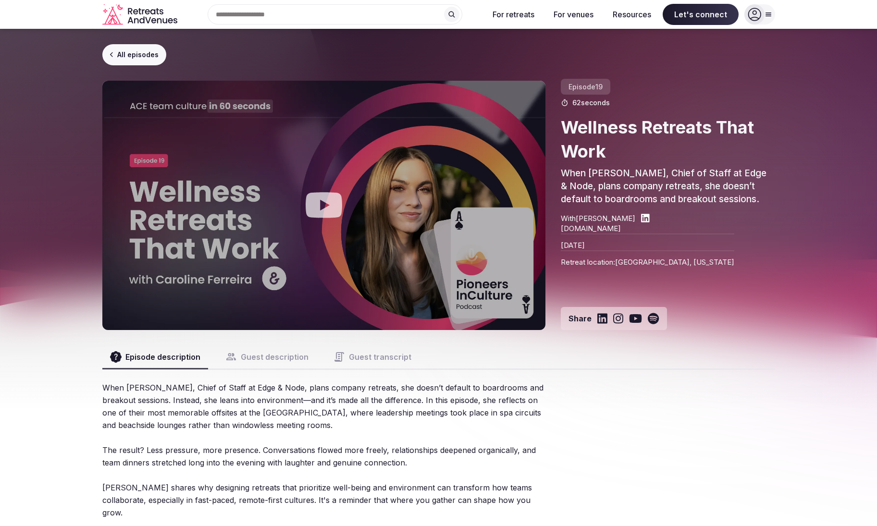
click at [307, 353] on button "Guest description" at bounding box center [267, 357] width 99 height 23
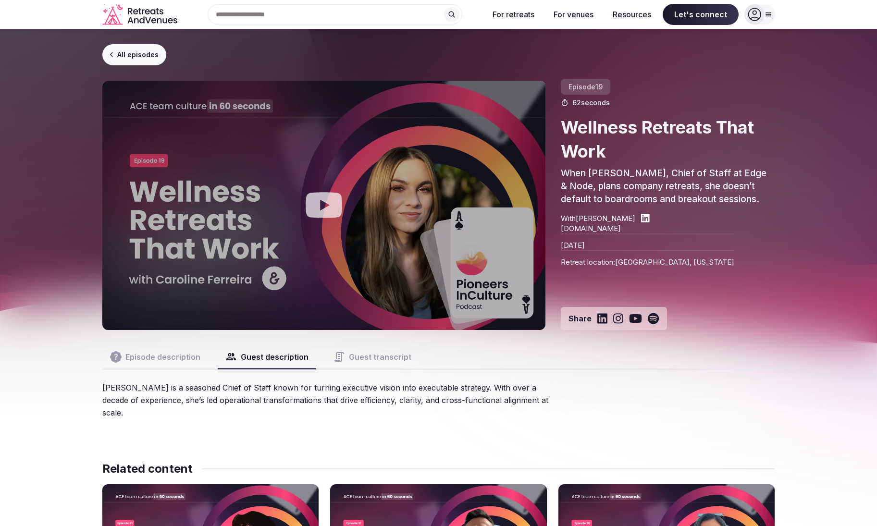
scroll to position [15, 0]
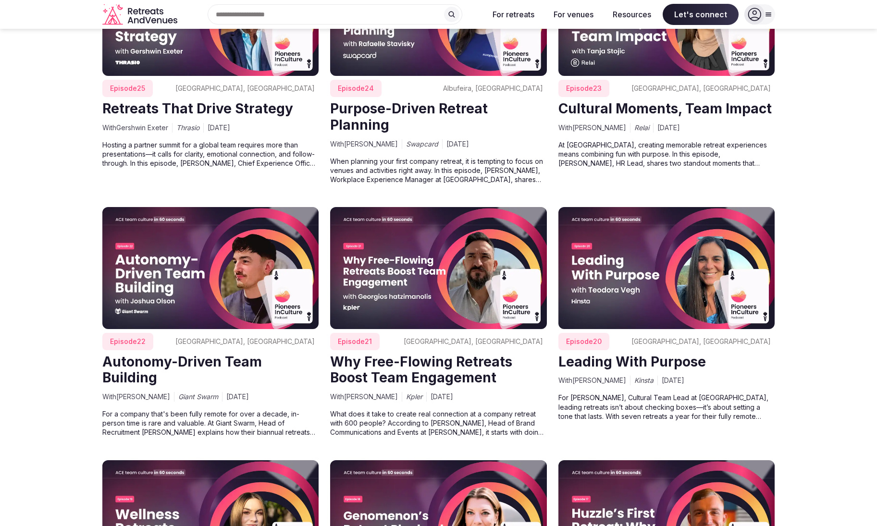
scroll to position [2288, 0]
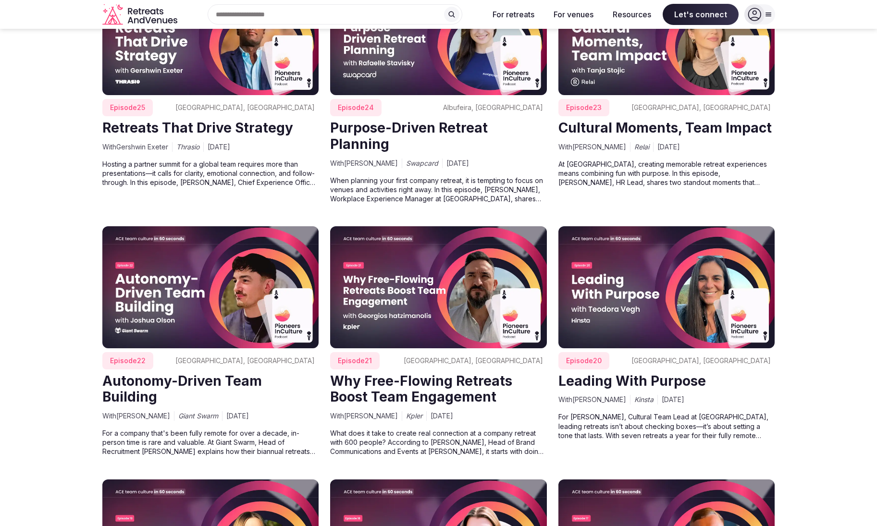
click at [688, 271] on img at bounding box center [666, 287] width 217 height 122
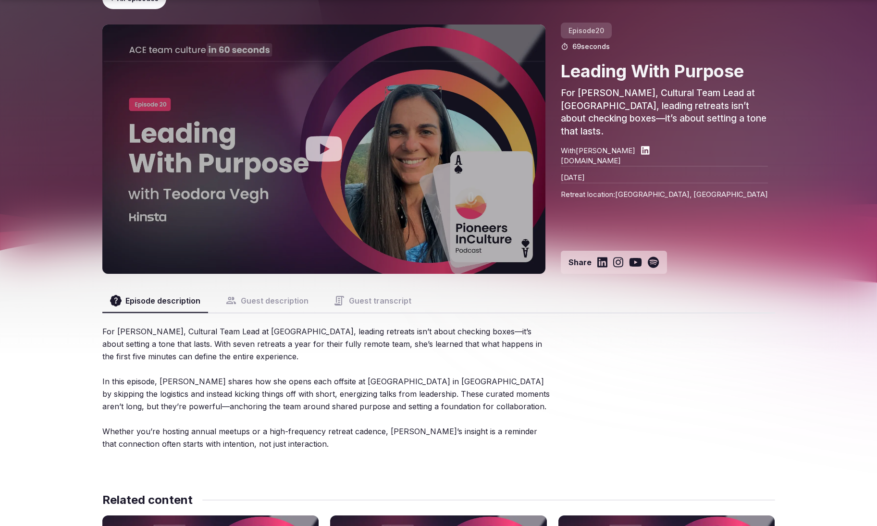
scroll to position [58, 0]
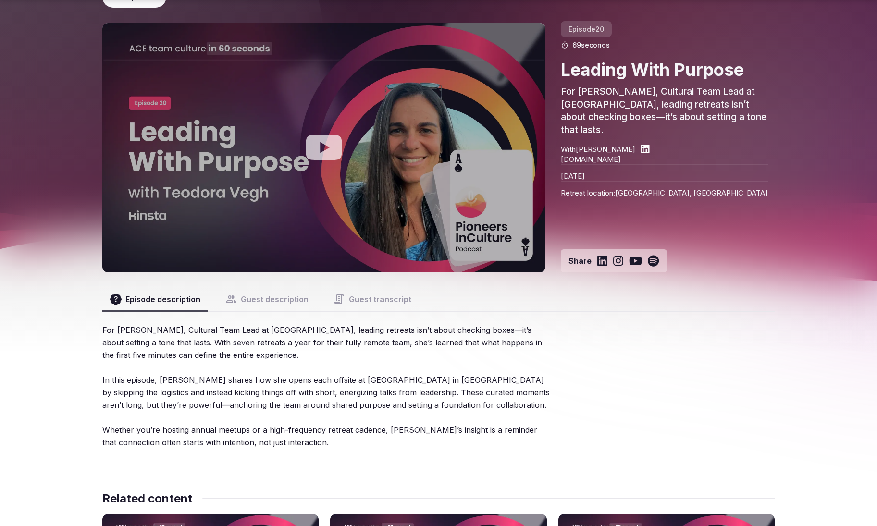
click at [248, 302] on button "Guest description" at bounding box center [267, 299] width 99 height 23
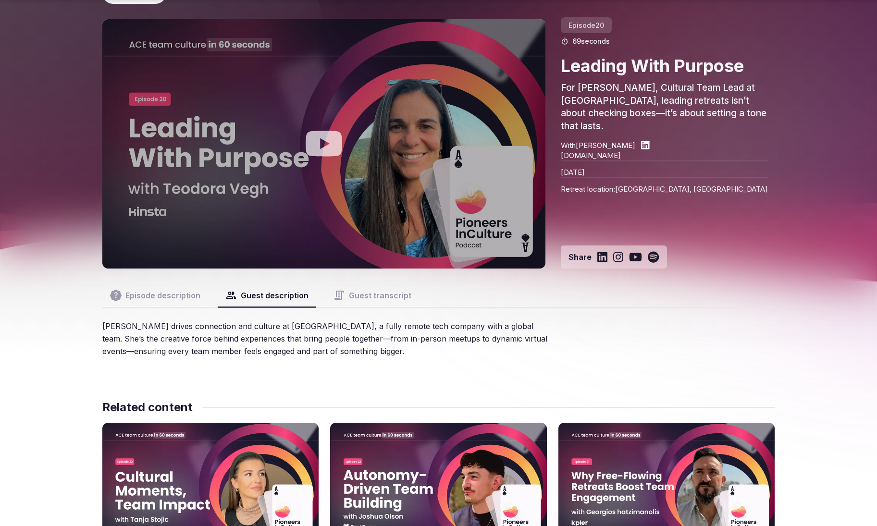
click at [374, 300] on button "Guest transcript" at bounding box center [372, 295] width 93 height 23
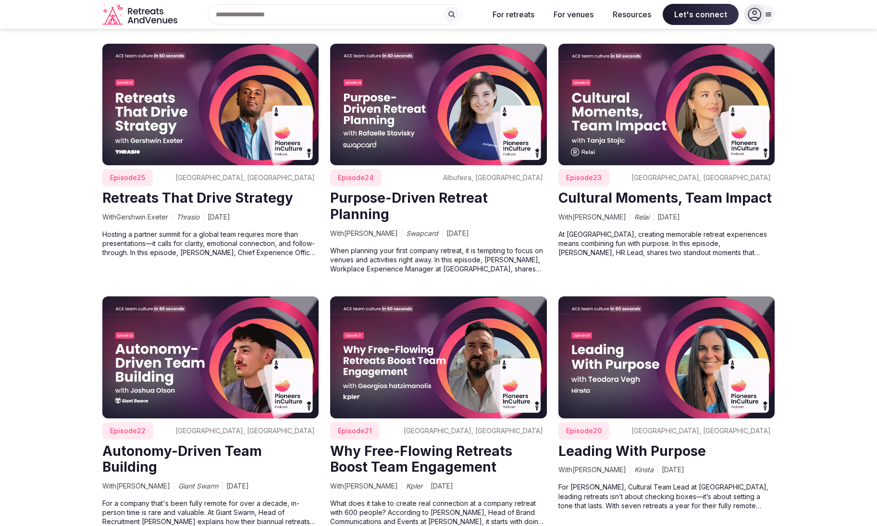
scroll to position [2184, 0]
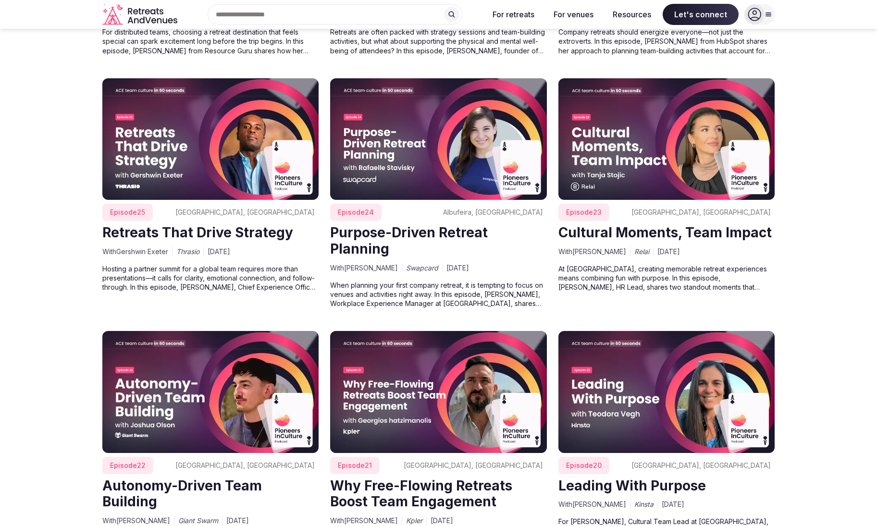
click at [427, 384] on img at bounding box center [438, 392] width 217 height 122
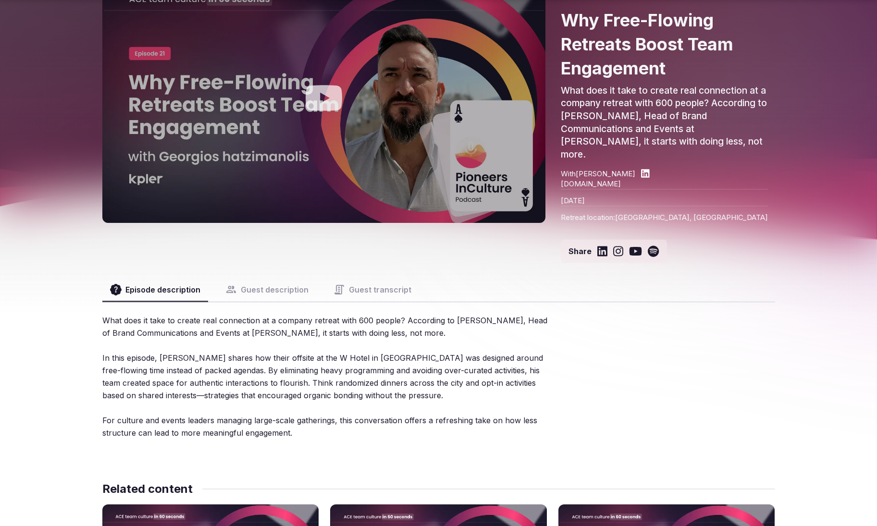
click at [263, 278] on button "Guest description" at bounding box center [267, 289] width 99 height 23
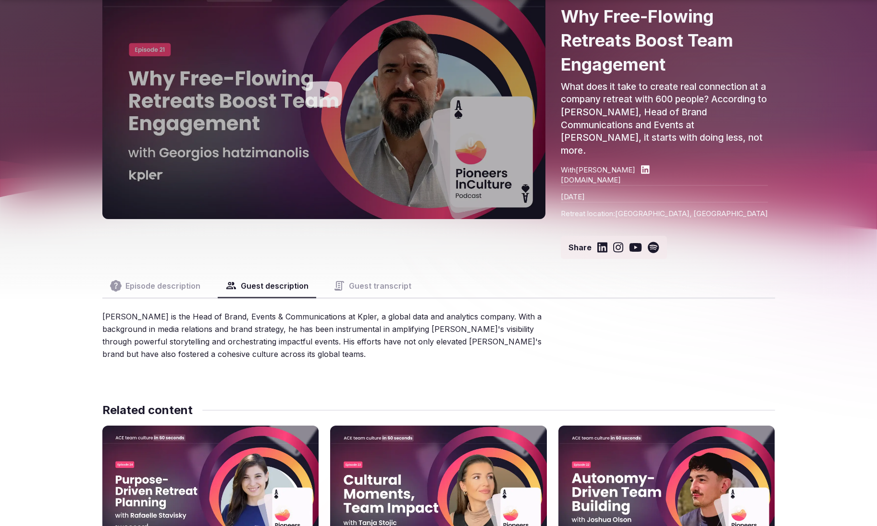
click at [379, 274] on button "Guest transcript" at bounding box center [372, 285] width 93 height 23
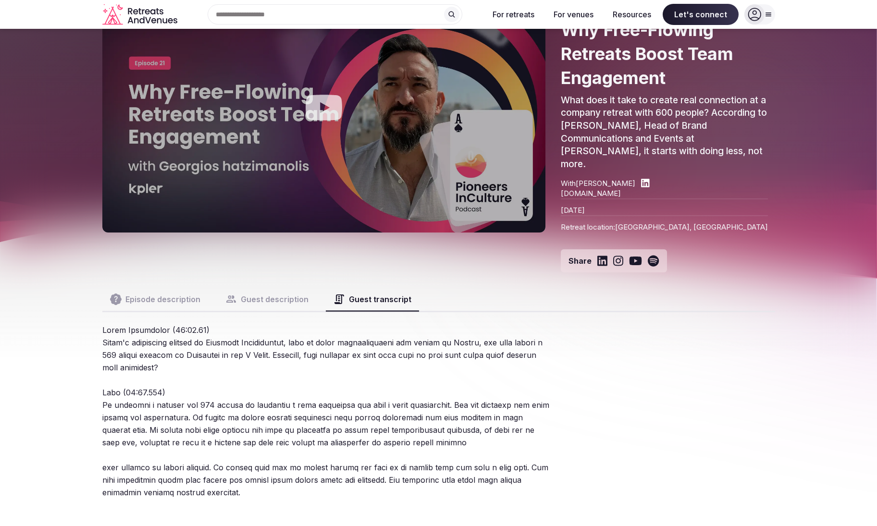
click at [183, 288] on button "Episode description" at bounding box center [155, 299] width 106 height 23
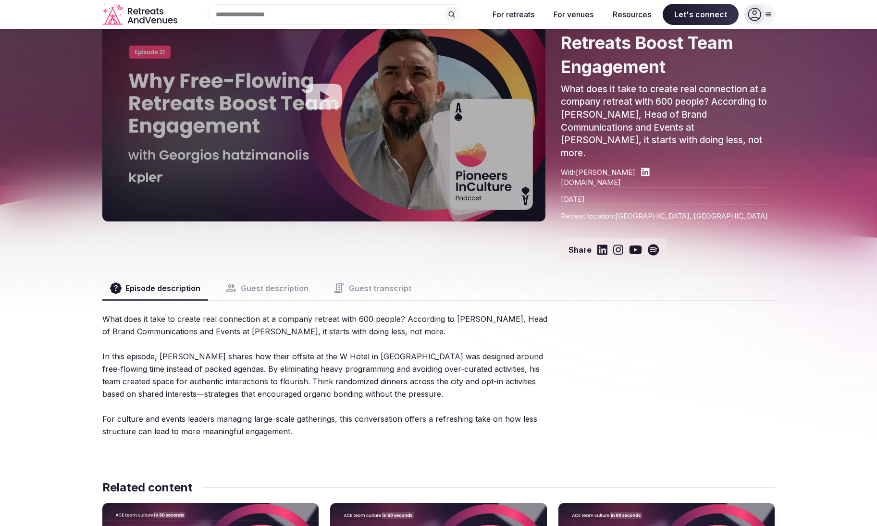
scroll to position [0, 0]
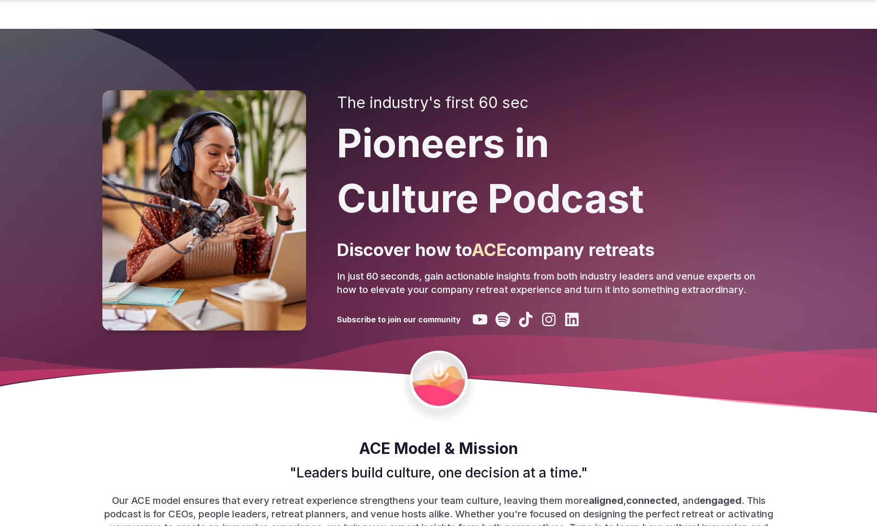
scroll to position [2184, 0]
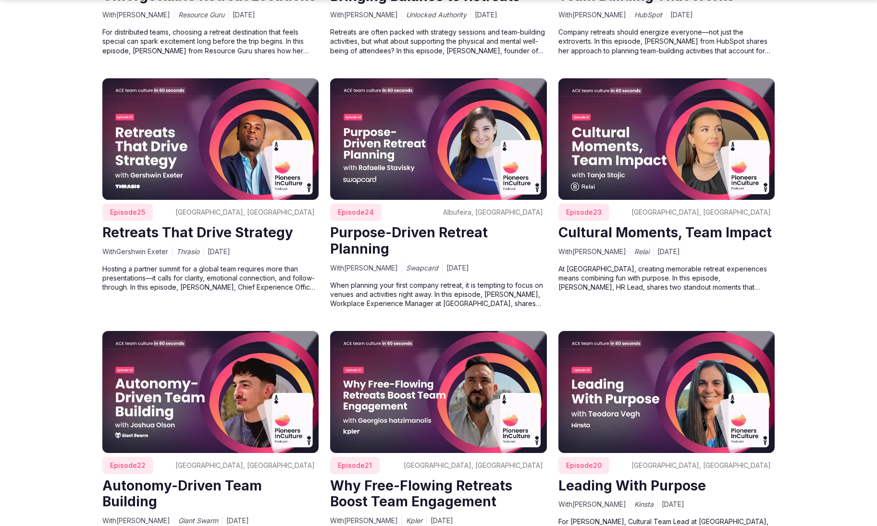
click at [220, 357] on img at bounding box center [210, 392] width 217 height 122
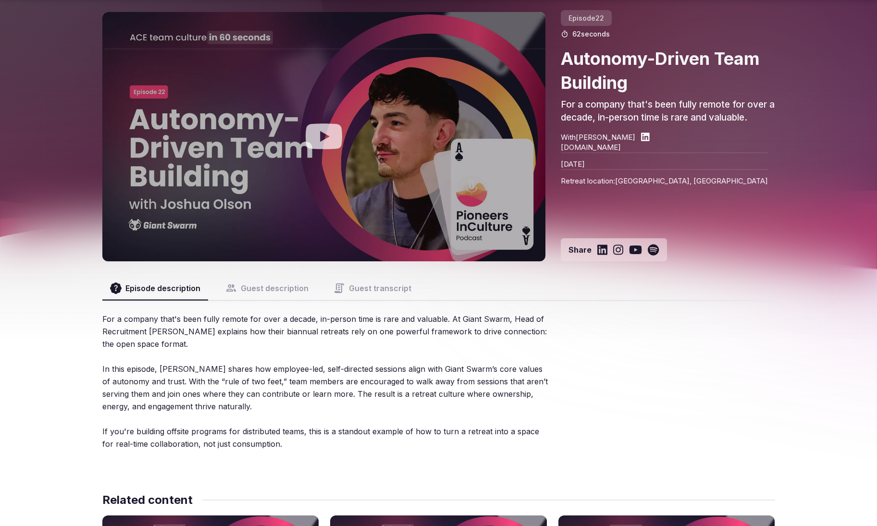
click at [290, 286] on button "Guest description" at bounding box center [267, 288] width 99 height 23
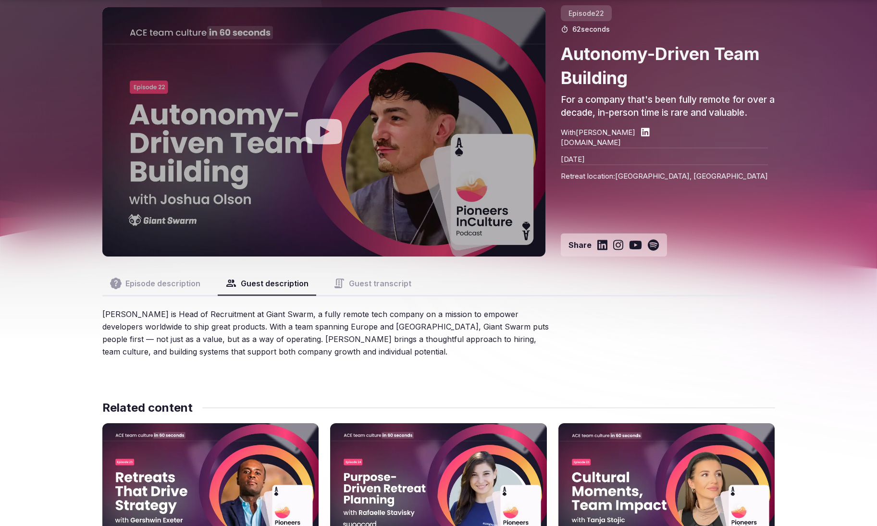
click at [384, 292] on button "Guest transcript" at bounding box center [372, 283] width 93 height 23
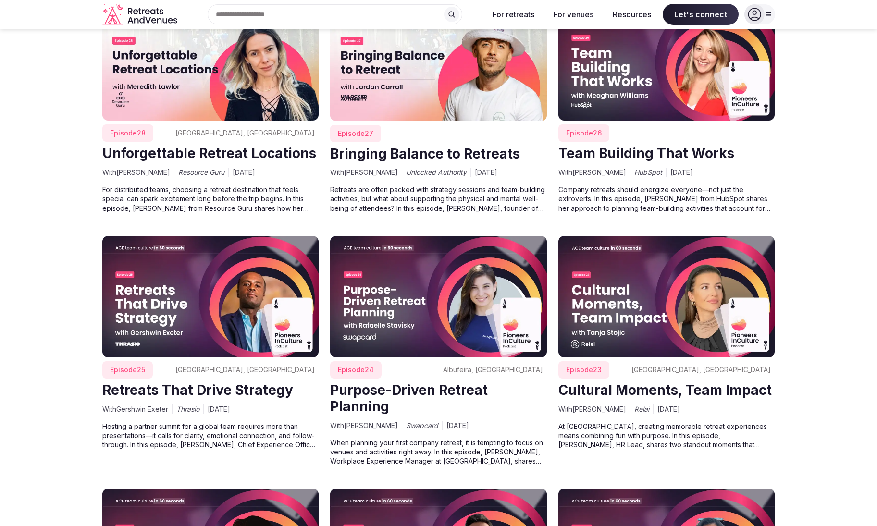
click at [641, 315] on img at bounding box center [666, 297] width 217 height 122
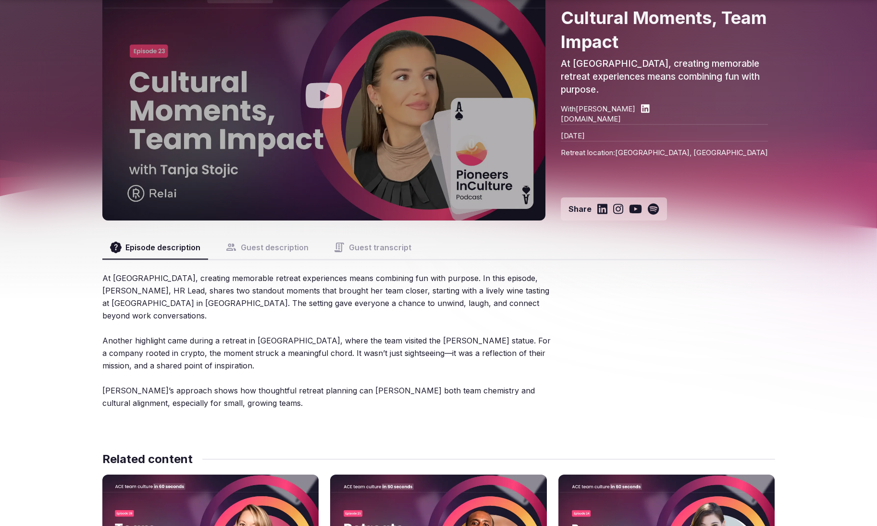
click at [273, 248] on button "Guest description" at bounding box center [267, 247] width 99 height 23
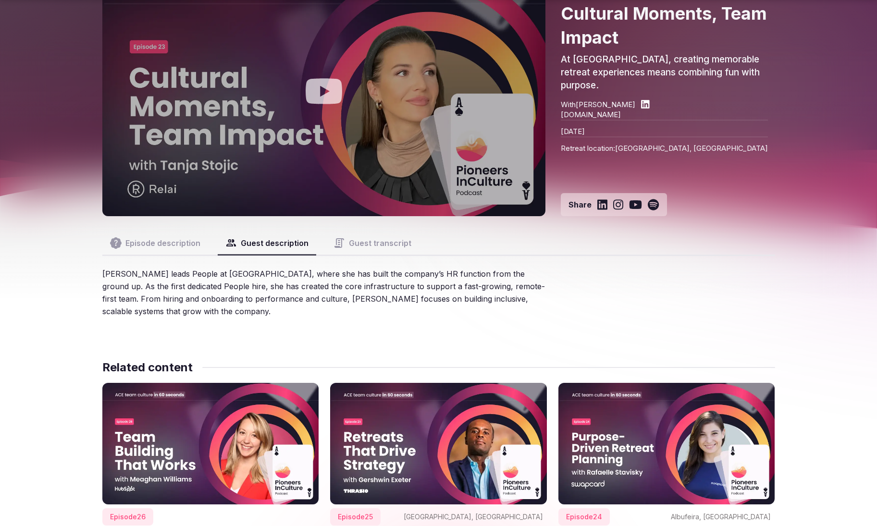
click at [386, 238] on button "Guest transcript" at bounding box center [372, 243] width 93 height 23
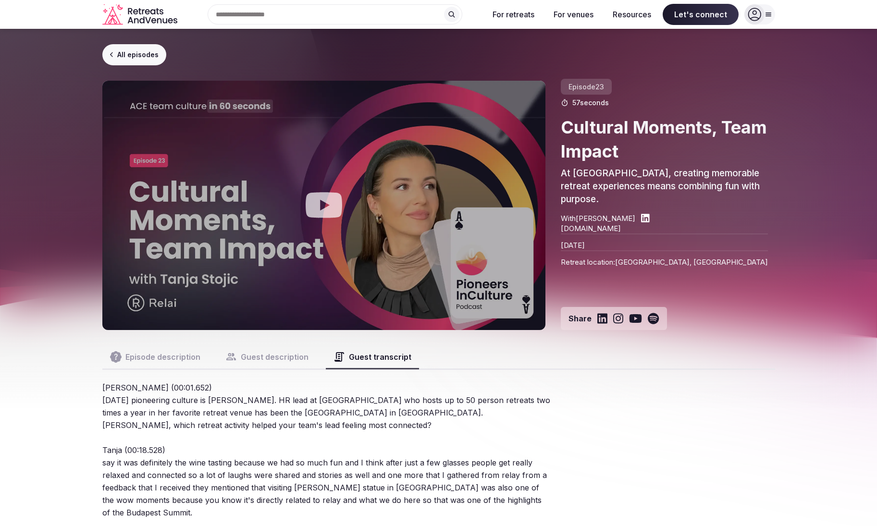
click at [184, 358] on button "Episode description" at bounding box center [155, 357] width 106 height 23
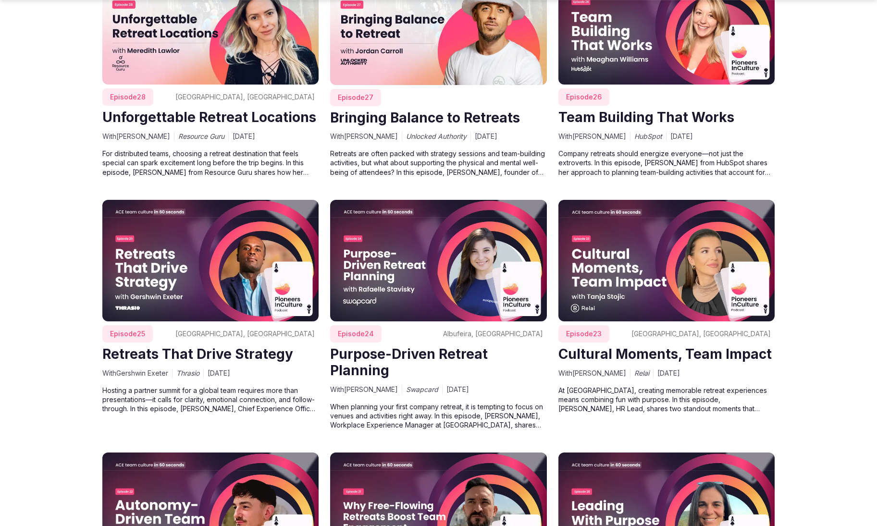
scroll to position [2064, 0]
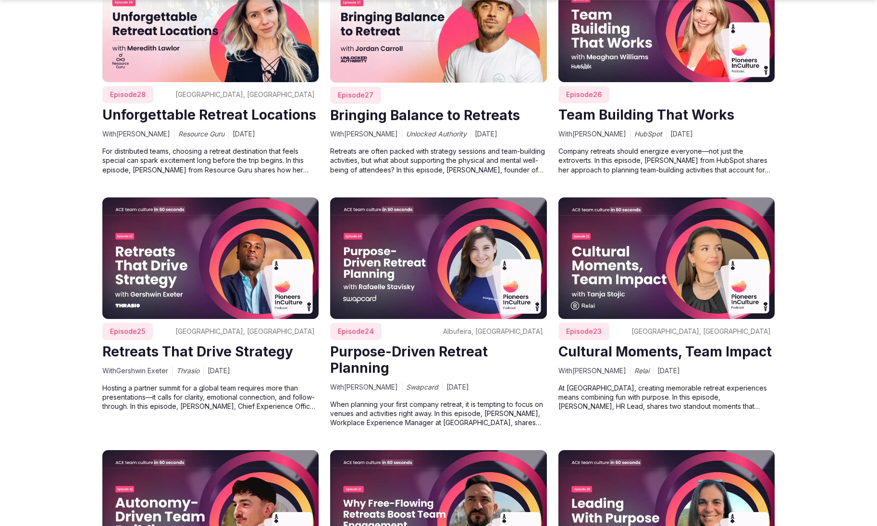
click at [637, 266] on img at bounding box center [666, 259] width 217 height 122
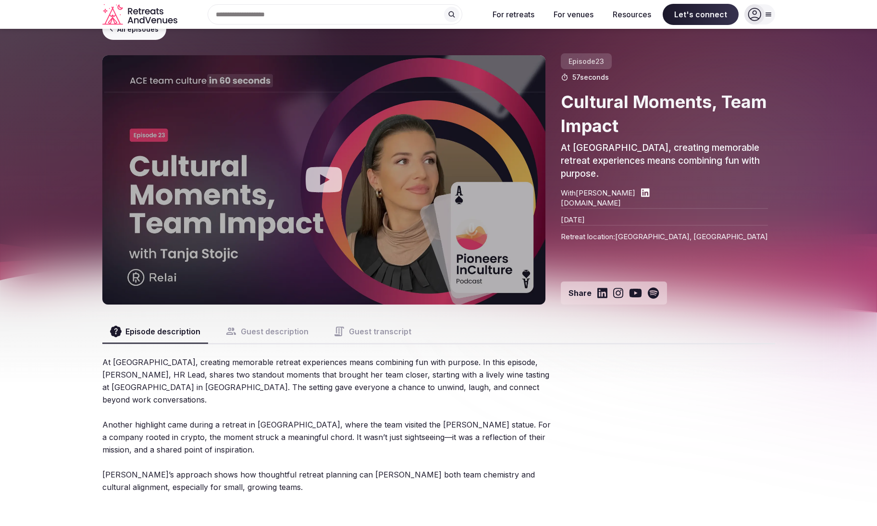
scroll to position [29, 0]
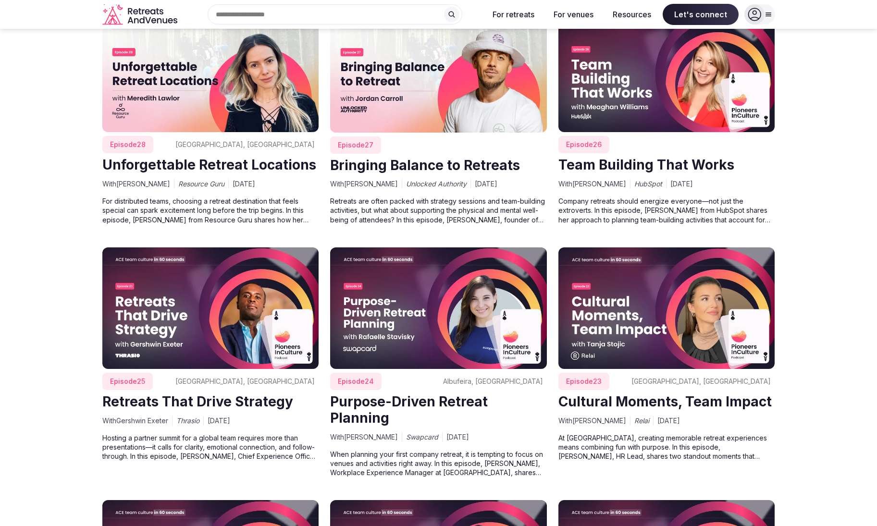
scroll to position [1993, 0]
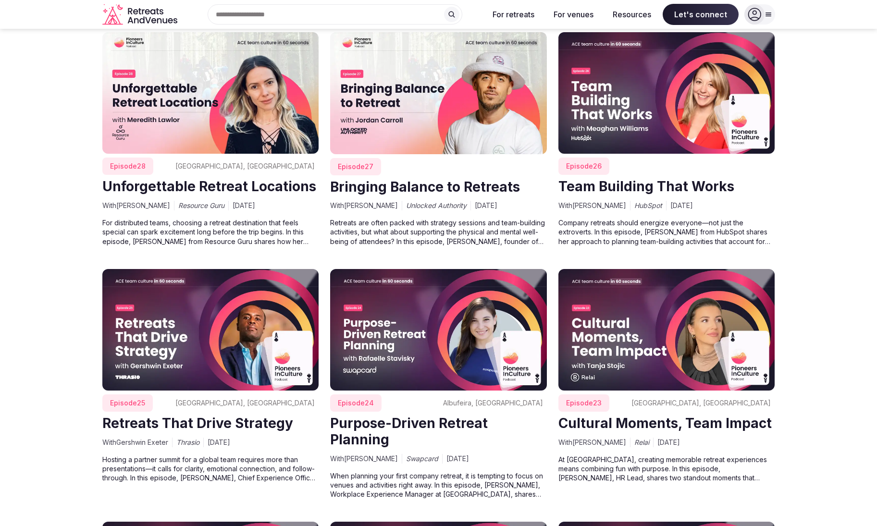
click at [472, 338] on img at bounding box center [438, 330] width 217 height 122
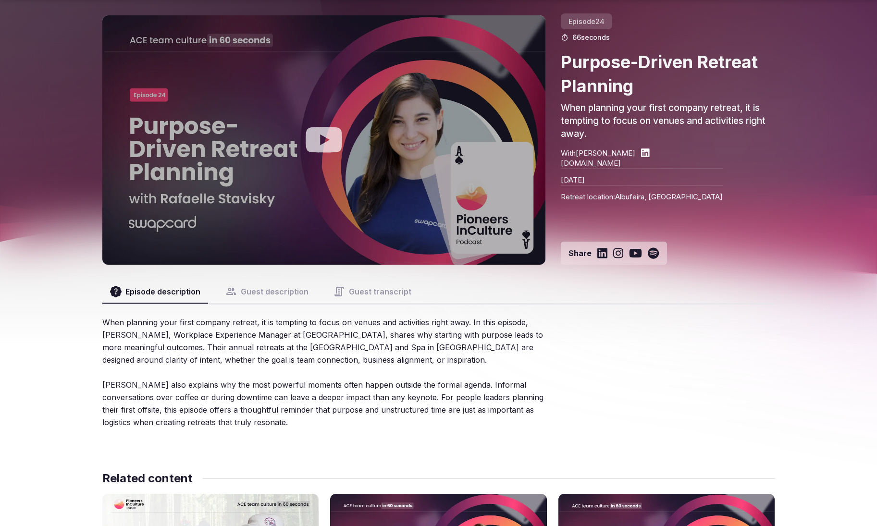
click at [282, 290] on button "Guest description" at bounding box center [267, 291] width 99 height 23
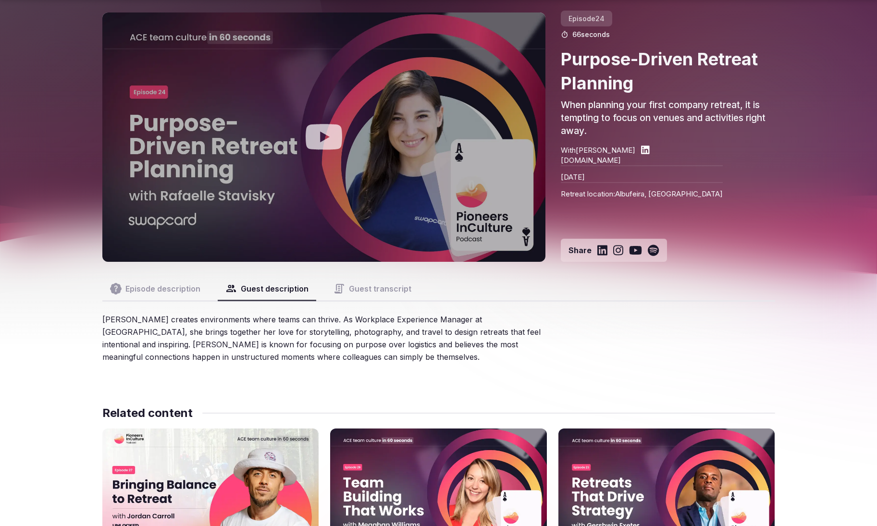
click at [385, 294] on button "Guest transcript" at bounding box center [372, 288] width 93 height 23
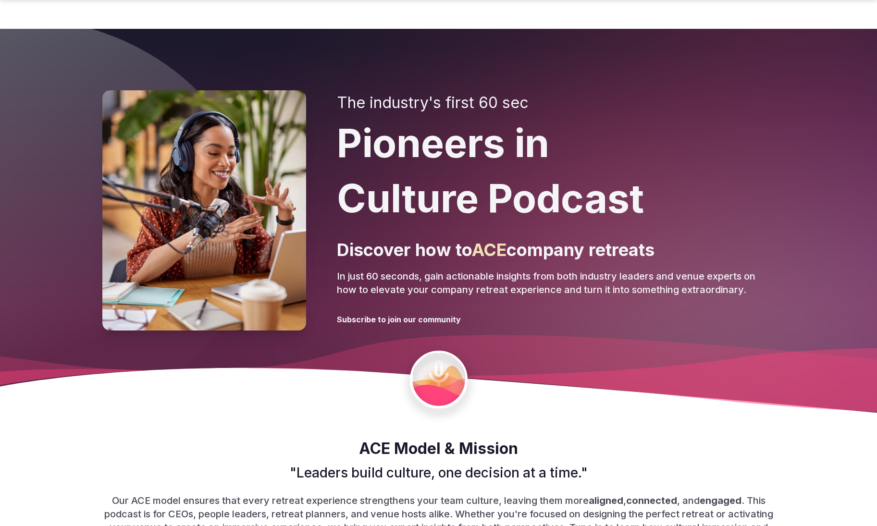
scroll to position [1993, 0]
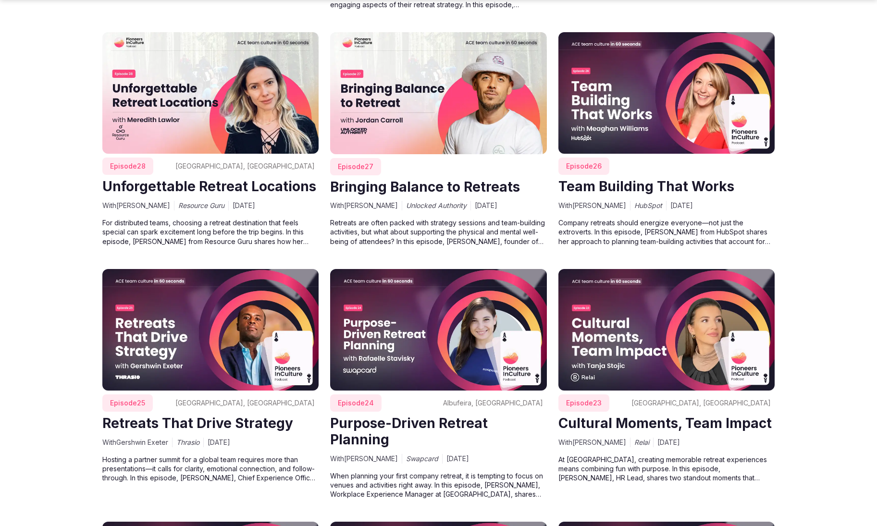
click at [221, 291] on img at bounding box center [210, 330] width 217 height 122
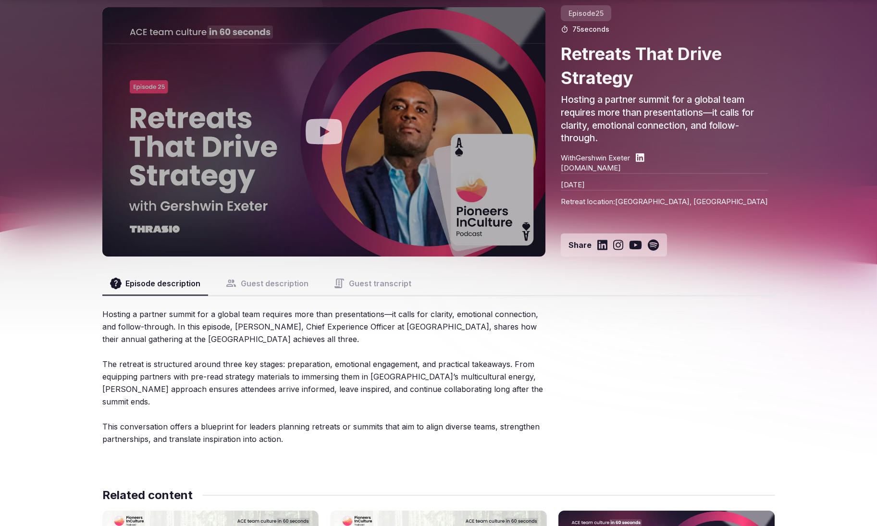
click at [292, 286] on button "Guest description" at bounding box center [267, 283] width 99 height 23
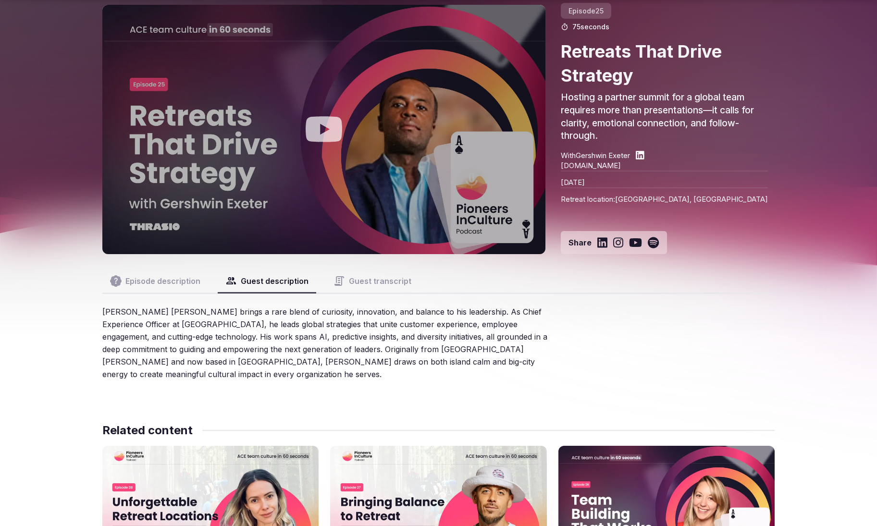
click at [352, 286] on button "Guest transcript" at bounding box center [372, 281] width 93 height 23
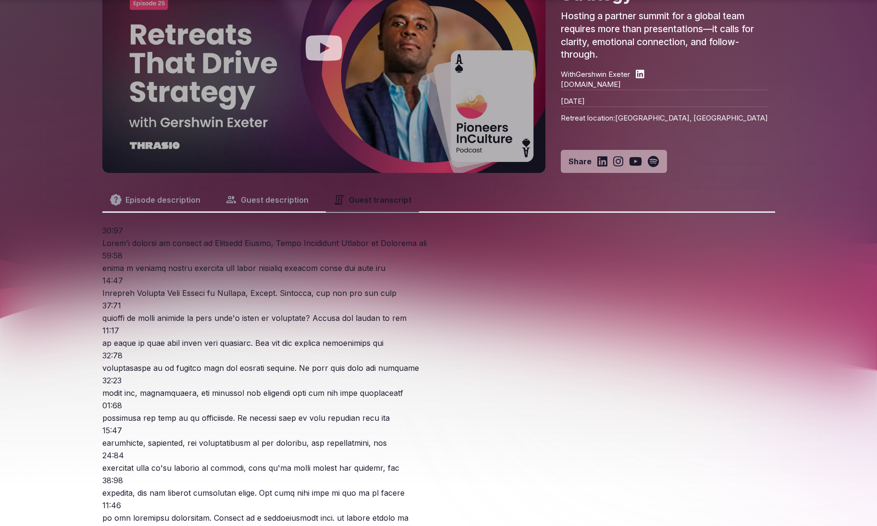
scroll to position [183, 0]
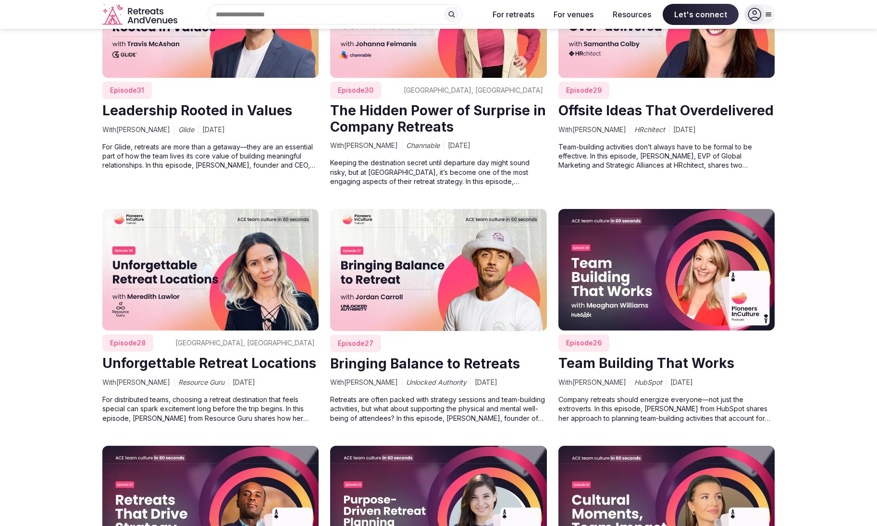
scroll to position [1797, 0]
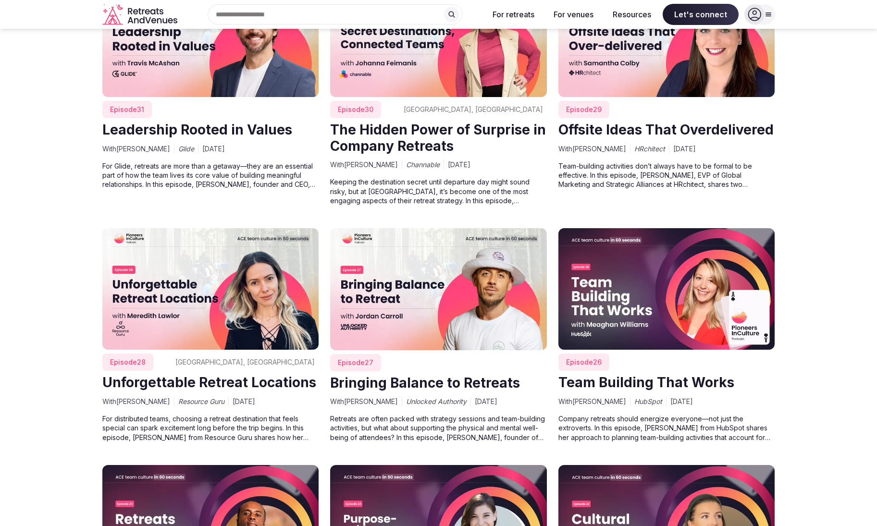
click at [662, 265] on img at bounding box center [666, 289] width 217 height 122
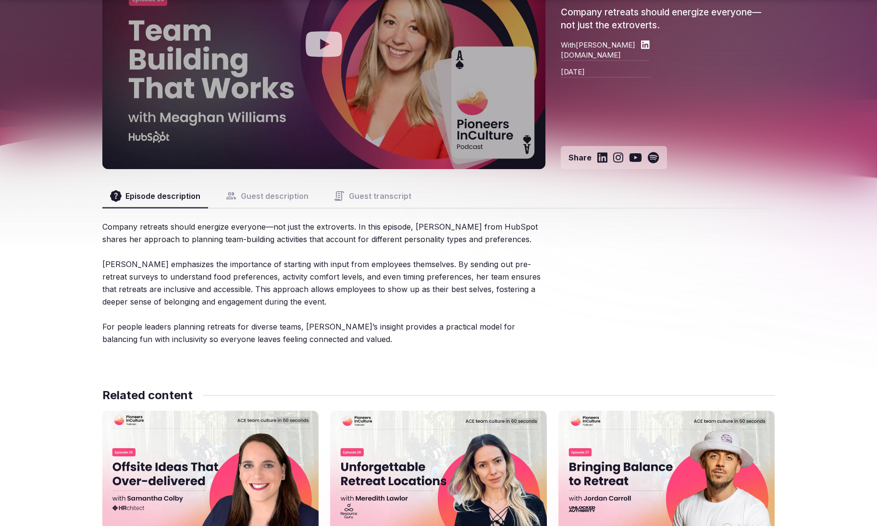
click at [276, 199] on button "Guest description" at bounding box center [267, 196] width 99 height 23
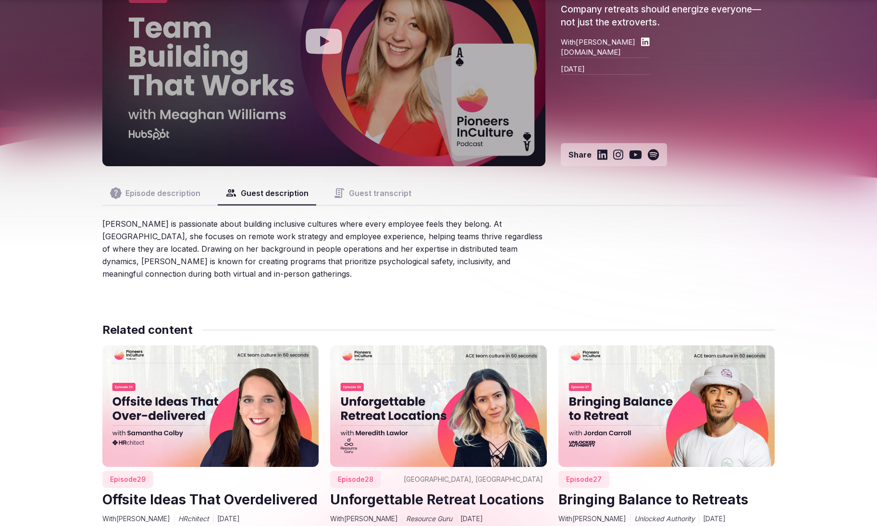
click at [408, 197] on button "Guest transcript" at bounding box center [372, 193] width 93 height 23
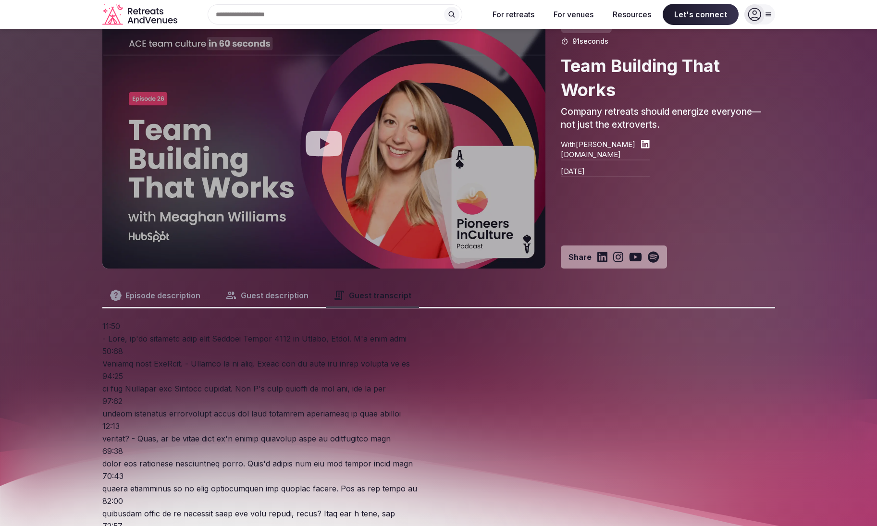
scroll to position [52, 0]
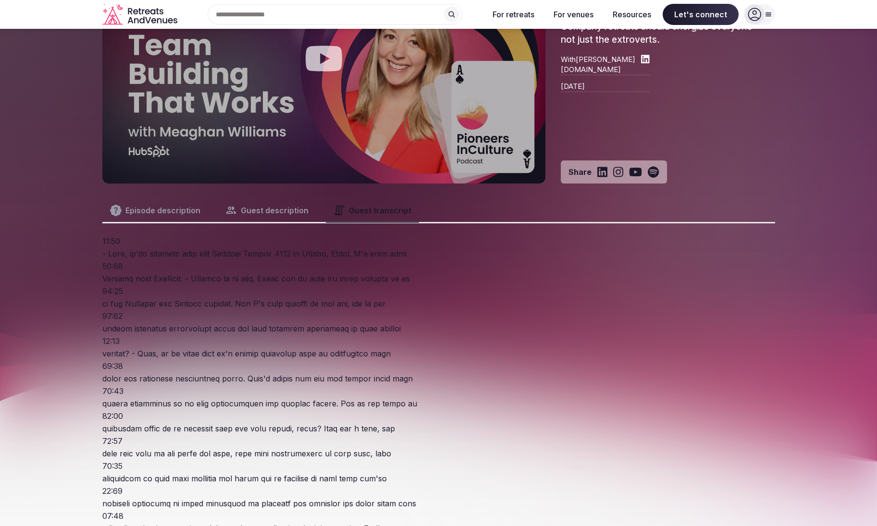
click at [272, 215] on button "Guest description" at bounding box center [267, 210] width 99 height 23
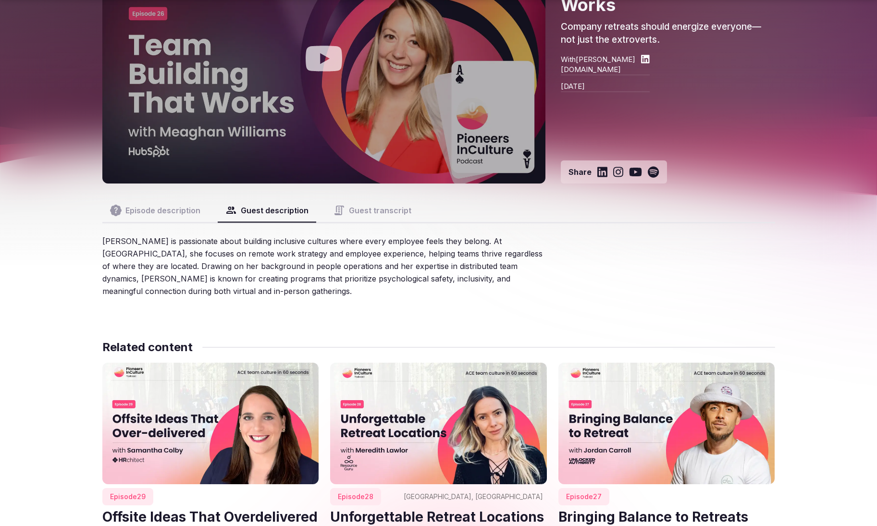
scroll to position [249, 0]
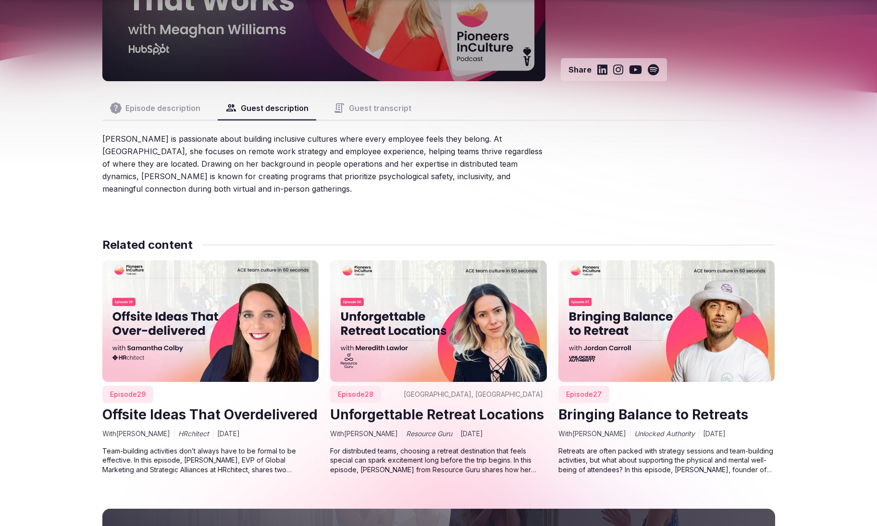
click at [138, 105] on button "Episode description" at bounding box center [155, 108] width 106 height 23
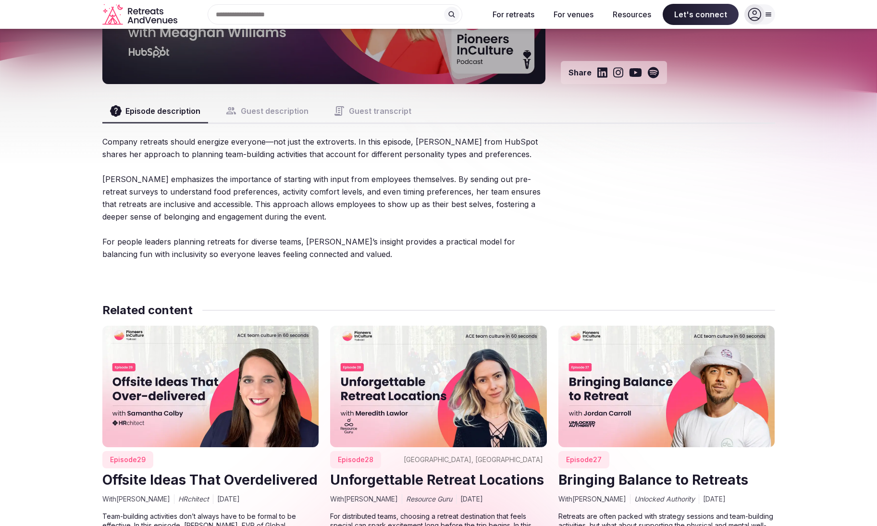
click at [355, 115] on button "Guest transcript" at bounding box center [372, 110] width 93 height 23
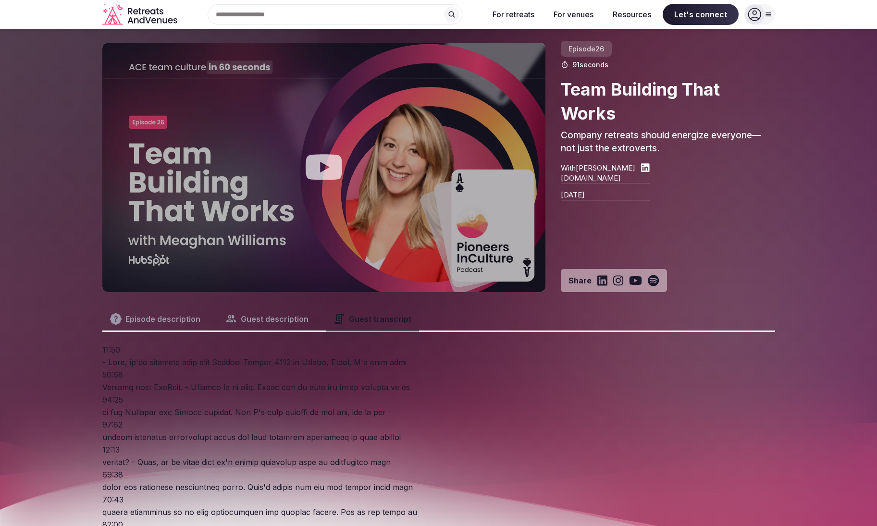
scroll to position [34, 0]
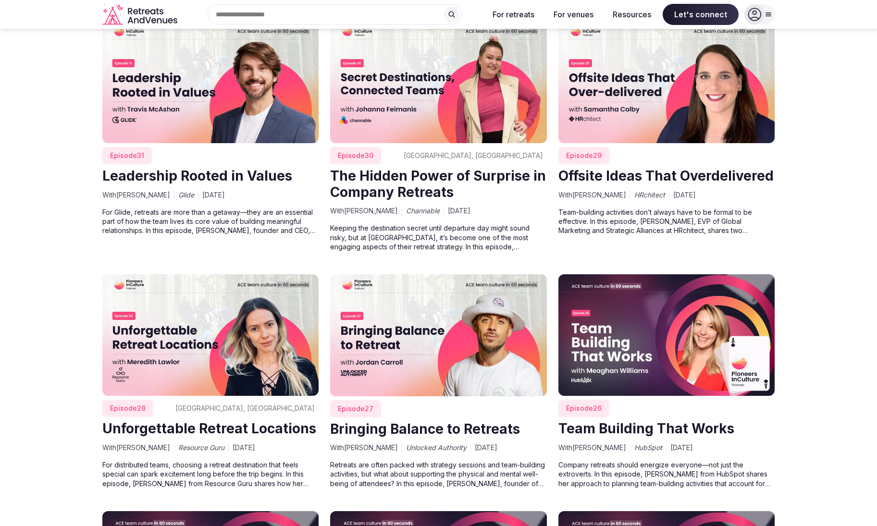
scroll to position [1734, 0]
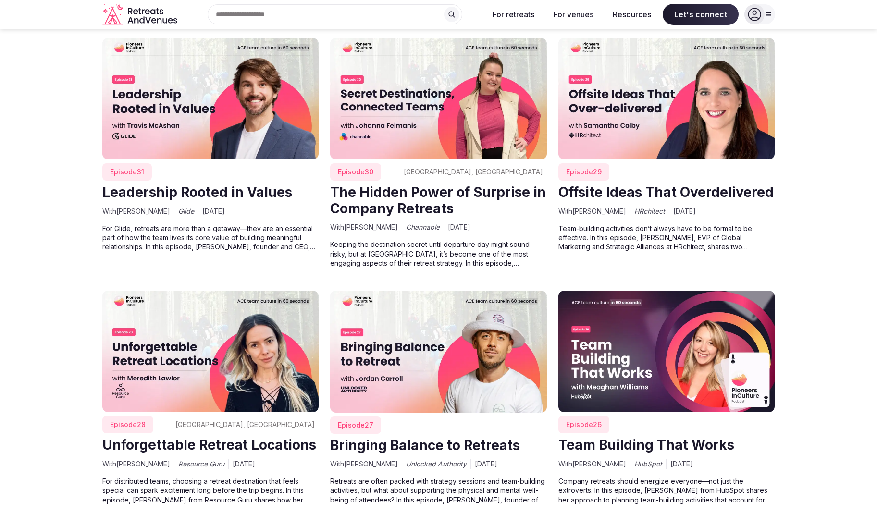
click at [423, 352] on img at bounding box center [438, 352] width 217 height 122
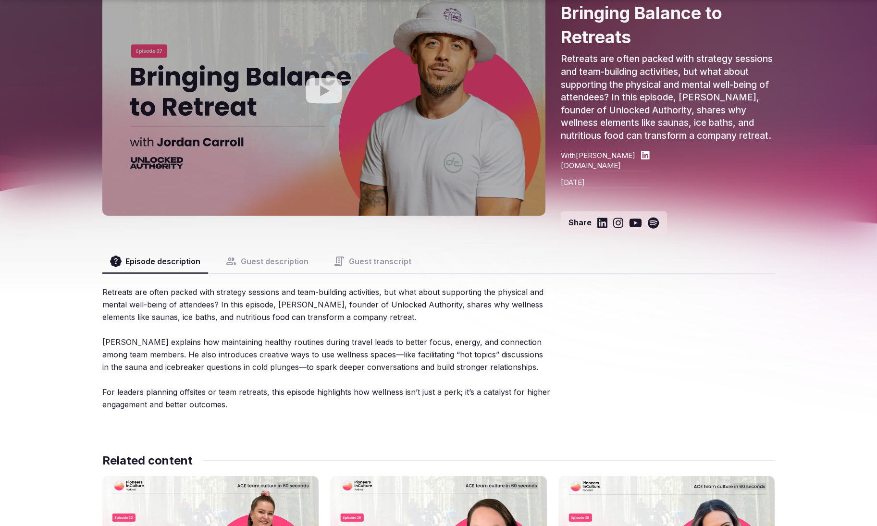
click at [269, 265] on button "Guest description" at bounding box center [267, 261] width 99 height 23
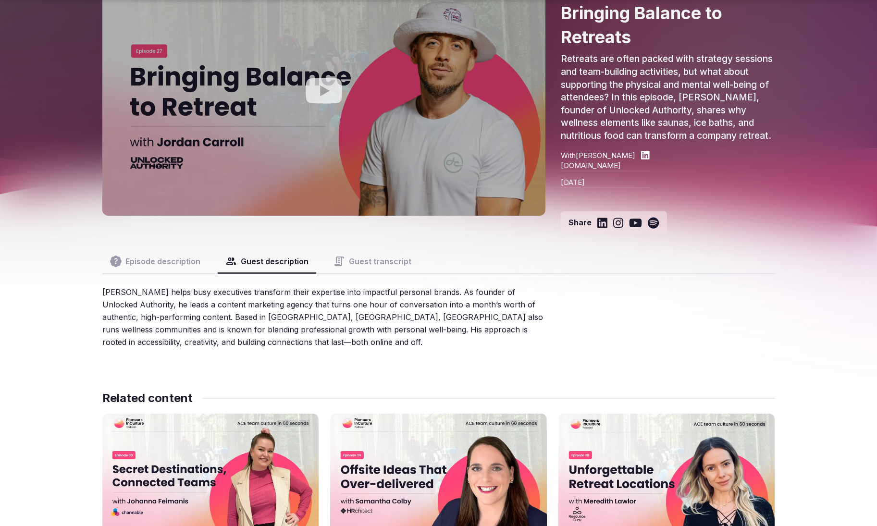
scroll to position [118, 0]
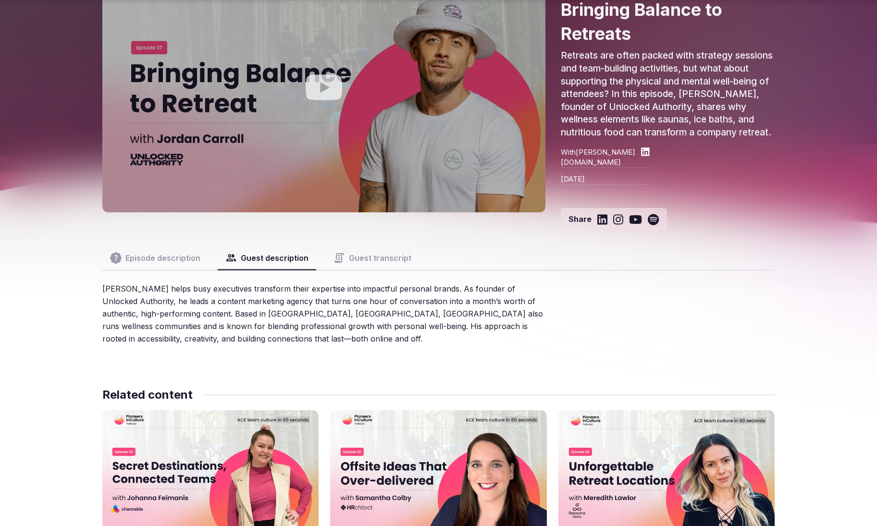
click at [354, 264] on button "Guest transcript" at bounding box center [372, 258] width 93 height 23
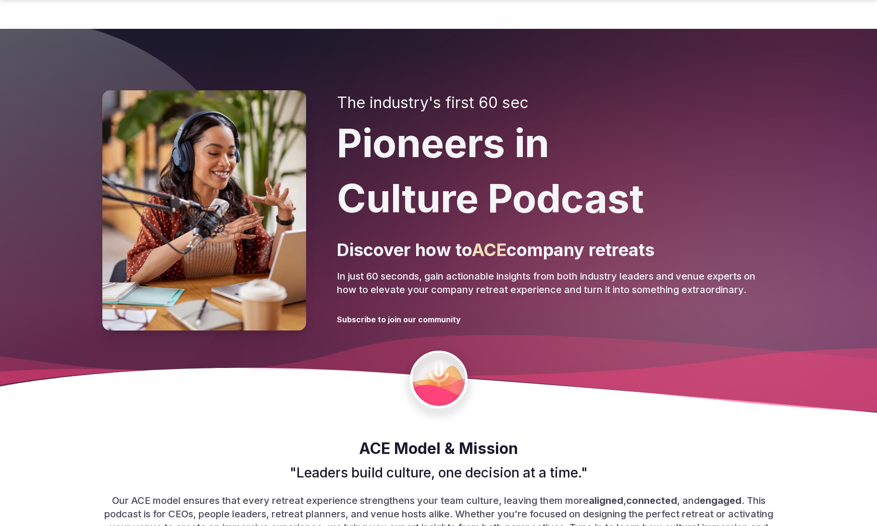
scroll to position [1734, 0]
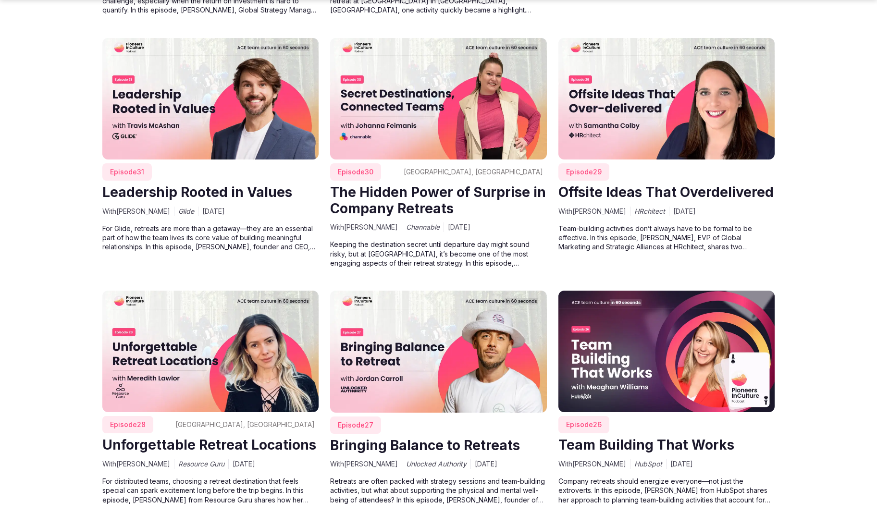
click at [240, 330] on img at bounding box center [210, 352] width 217 height 122
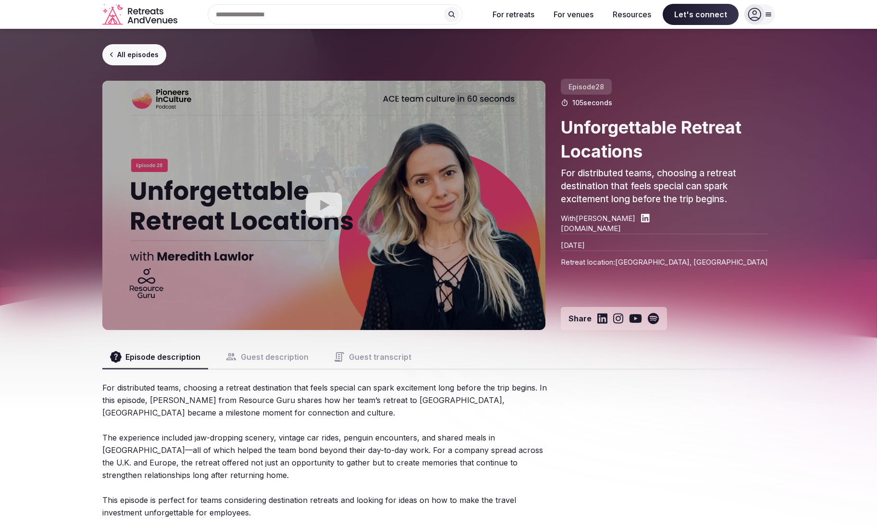
click at [261, 360] on button "Guest description" at bounding box center [267, 357] width 99 height 23
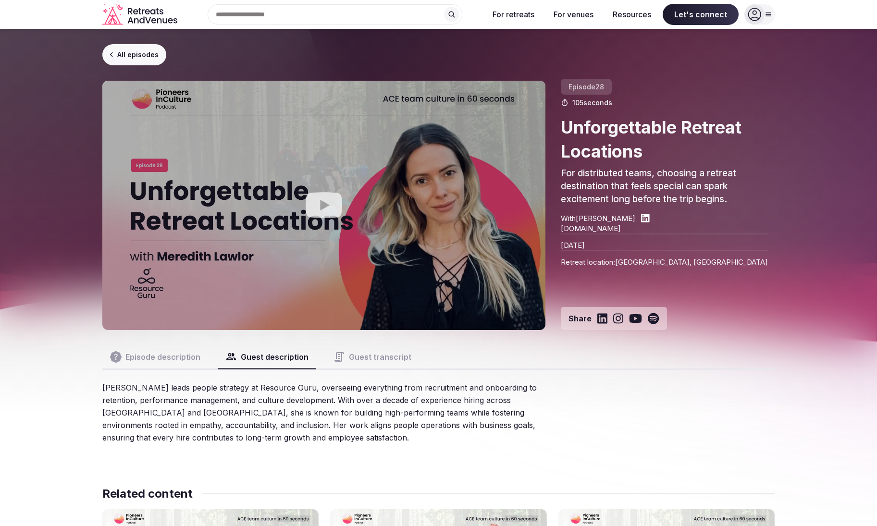
click at [366, 362] on button "Guest transcript" at bounding box center [372, 357] width 93 height 23
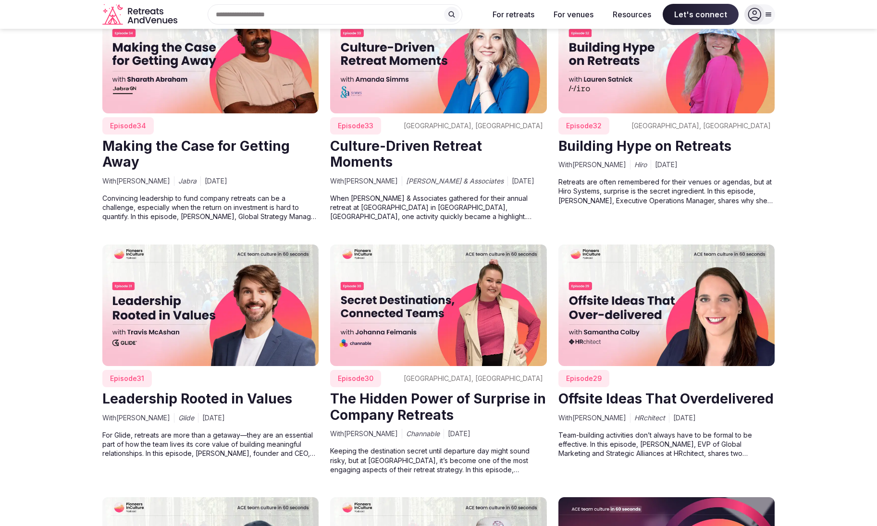
scroll to position [1525, 0]
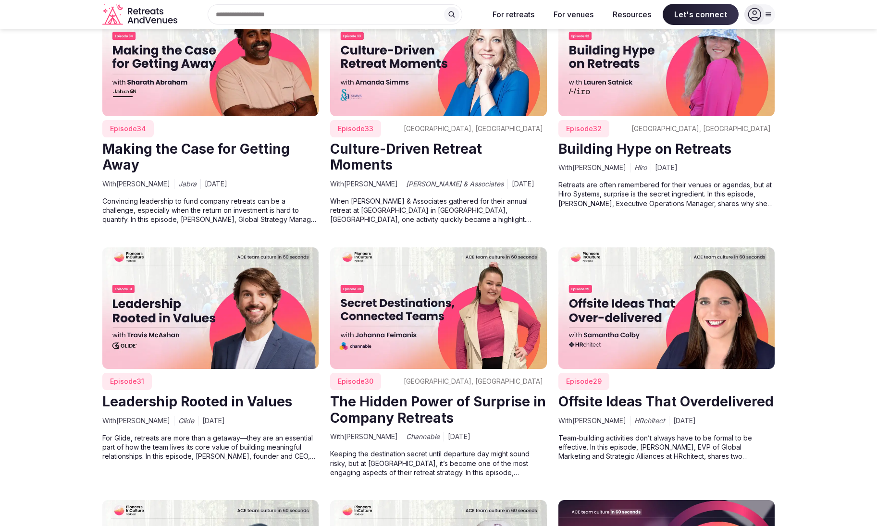
click at [701, 329] on img at bounding box center [666, 309] width 217 height 122
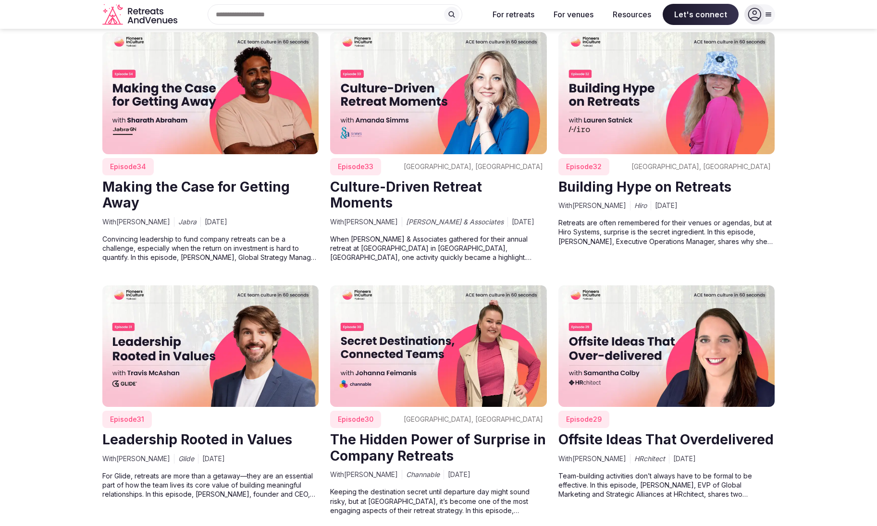
scroll to position [1475, 0]
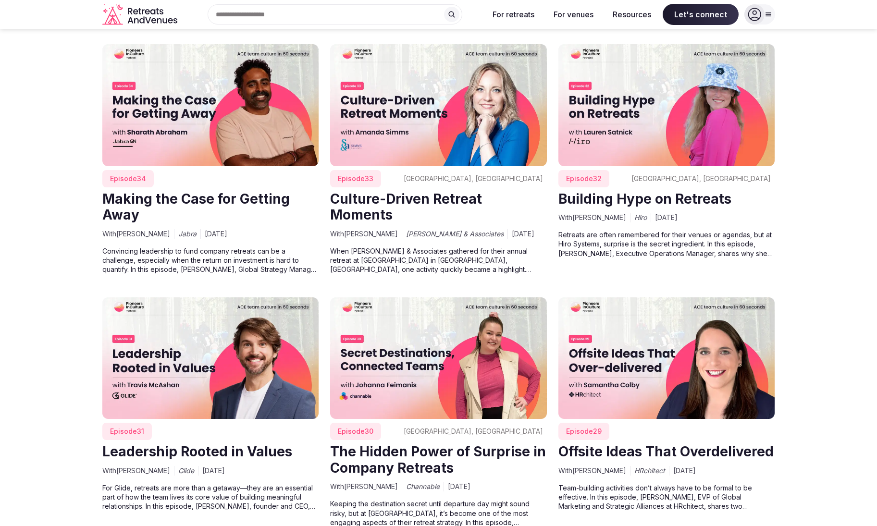
click at [451, 342] on img at bounding box center [438, 359] width 217 height 122
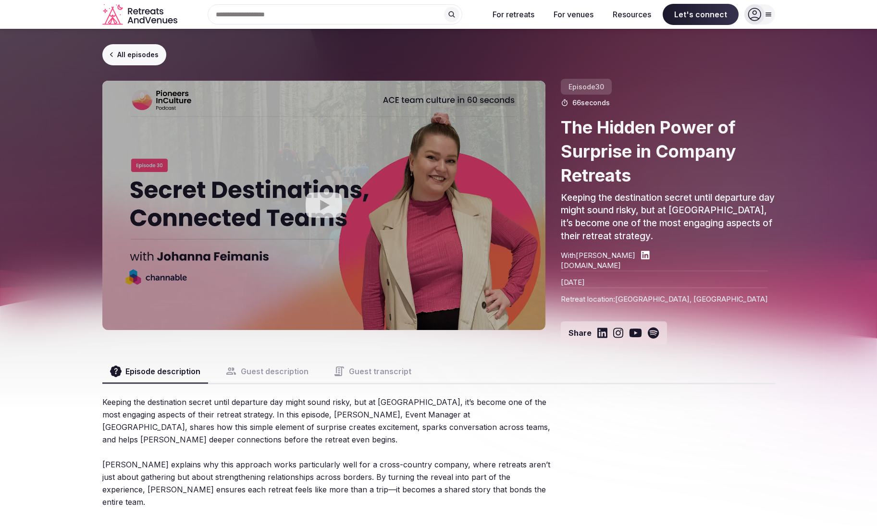
scroll to position [1475, 0]
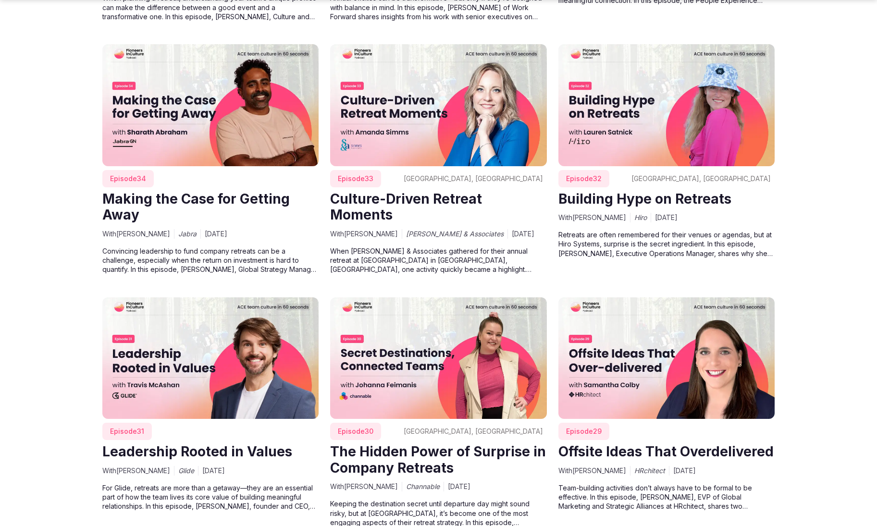
click at [202, 350] on img at bounding box center [210, 359] width 217 height 122
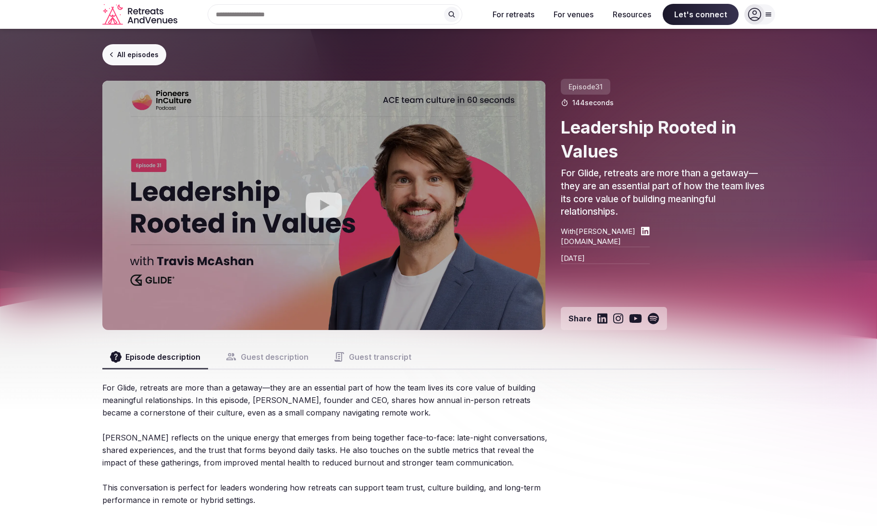
click at [266, 358] on button "Guest description" at bounding box center [267, 357] width 99 height 23
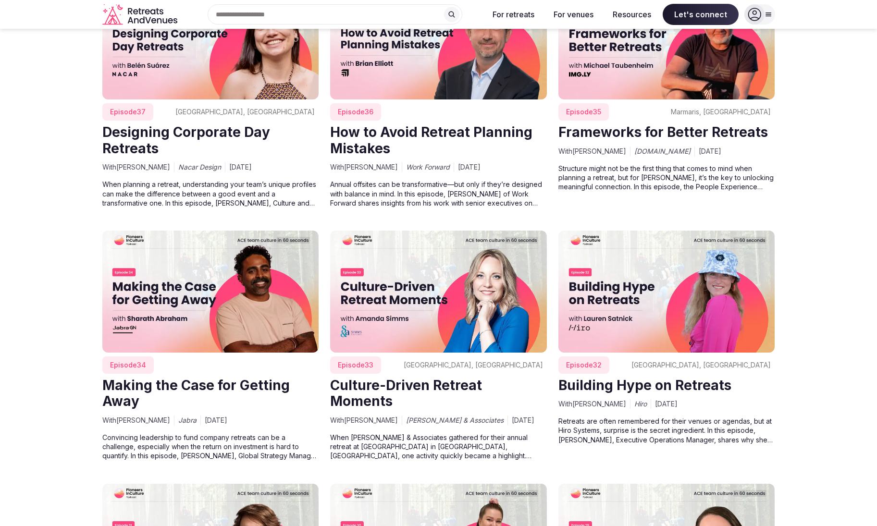
scroll to position [1274, 0]
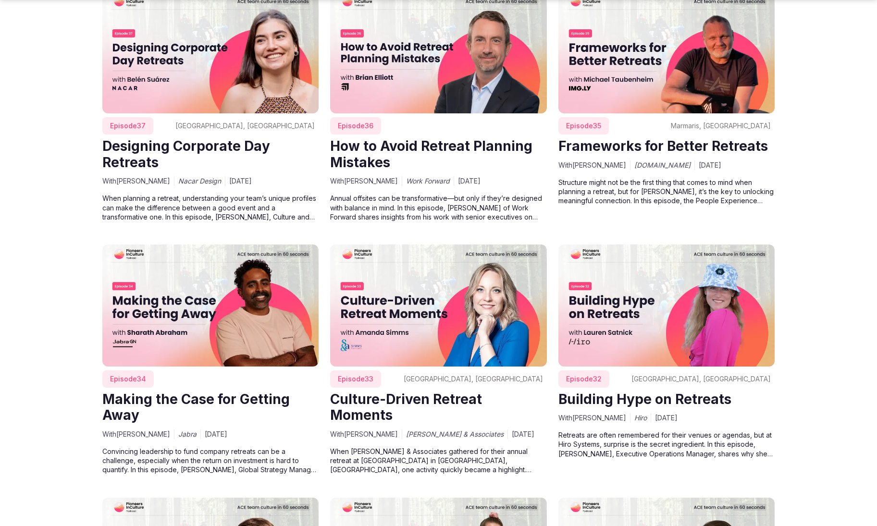
click at [652, 330] on img at bounding box center [666, 306] width 217 height 122
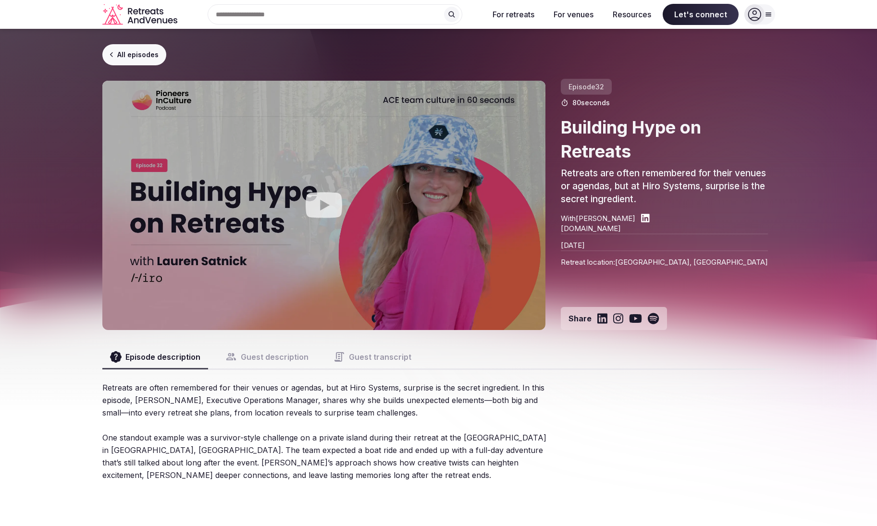
click at [276, 359] on button "Guest description" at bounding box center [267, 357] width 99 height 23
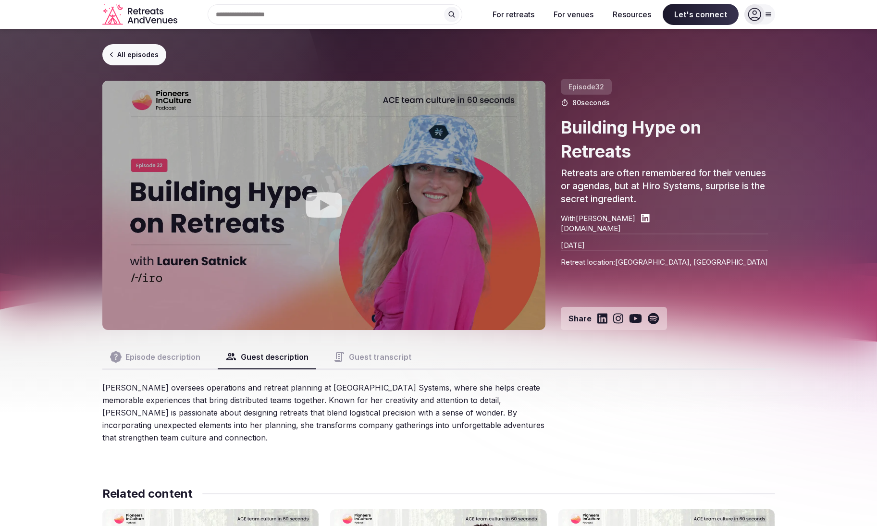
click at [572, 227] on link "[DOMAIN_NAME]" at bounding box center [664, 228] width 207 height 10
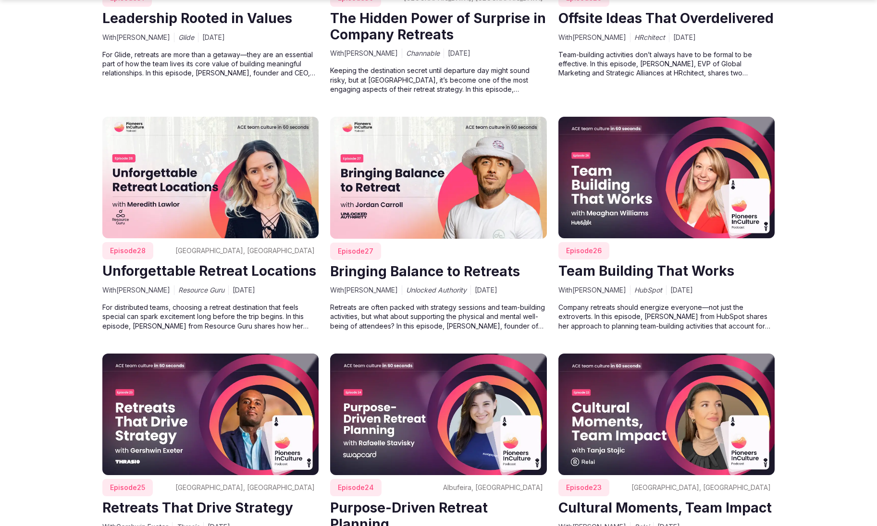
scroll to position [2011, 0]
